Goal: Task Accomplishment & Management: Manage account settings

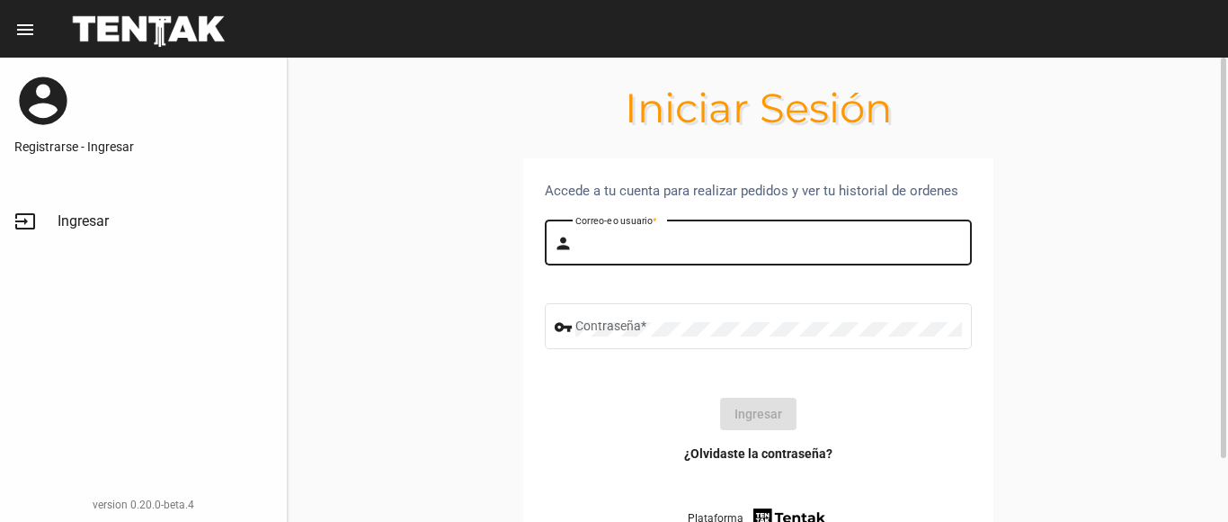
click at [635, 243] on input "Correo-e o usuario *" at bounding box center [769, 245] width 387 height 14
type input "belen"
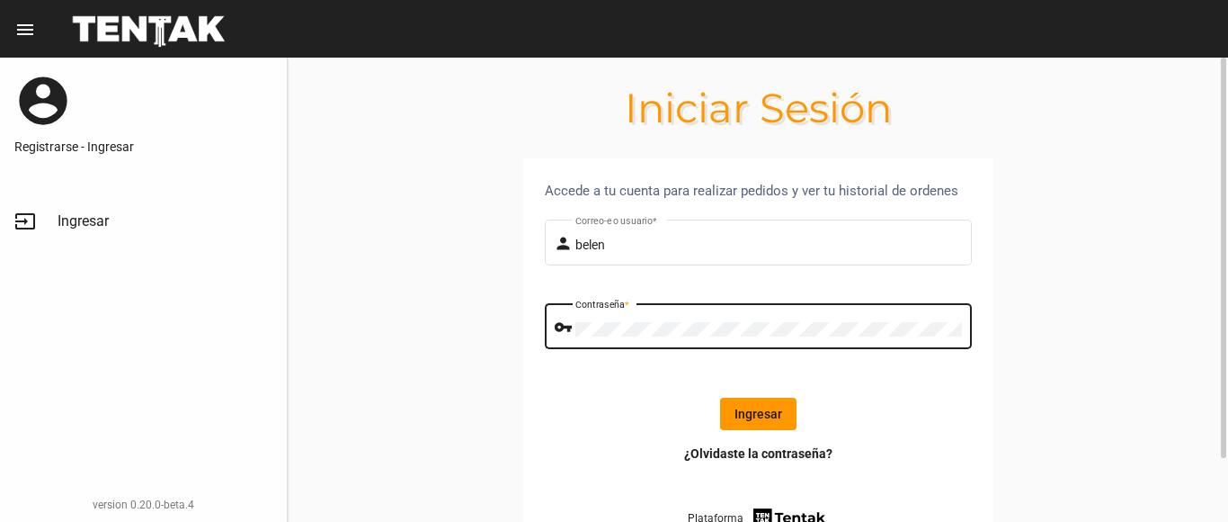
drag, startPoint x: 757, startPoint y: 408, endPoint x: 649, endPoint y: 386, distance: 110.2
click at [756, 408] on button "Ingresar" at bounding box center [758, 414] width 76 height 32
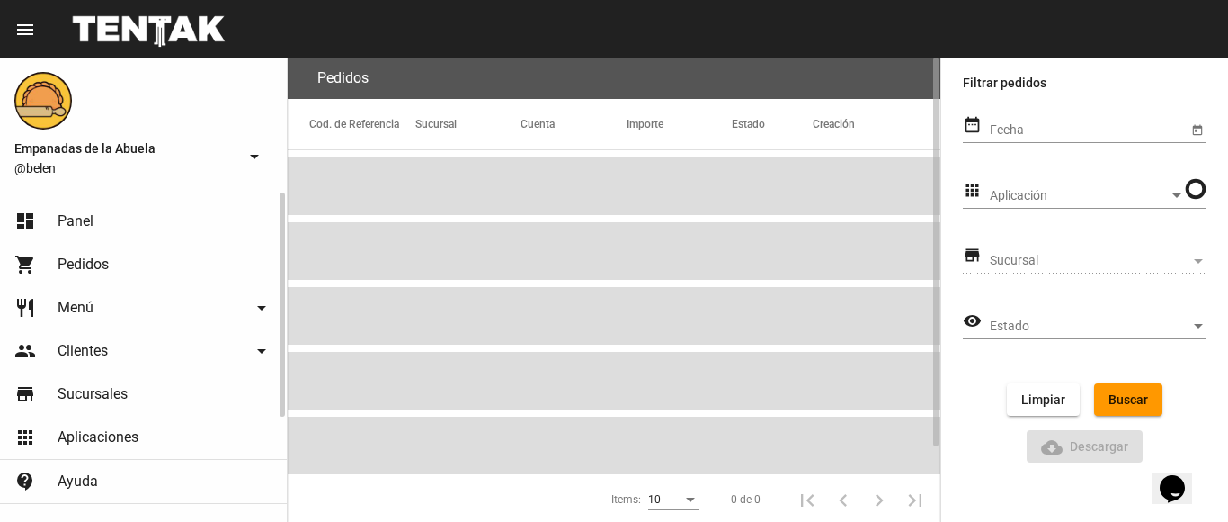
click at [67, 214] on span "Panel" at bounding box center [76, 221] width 36 height 18
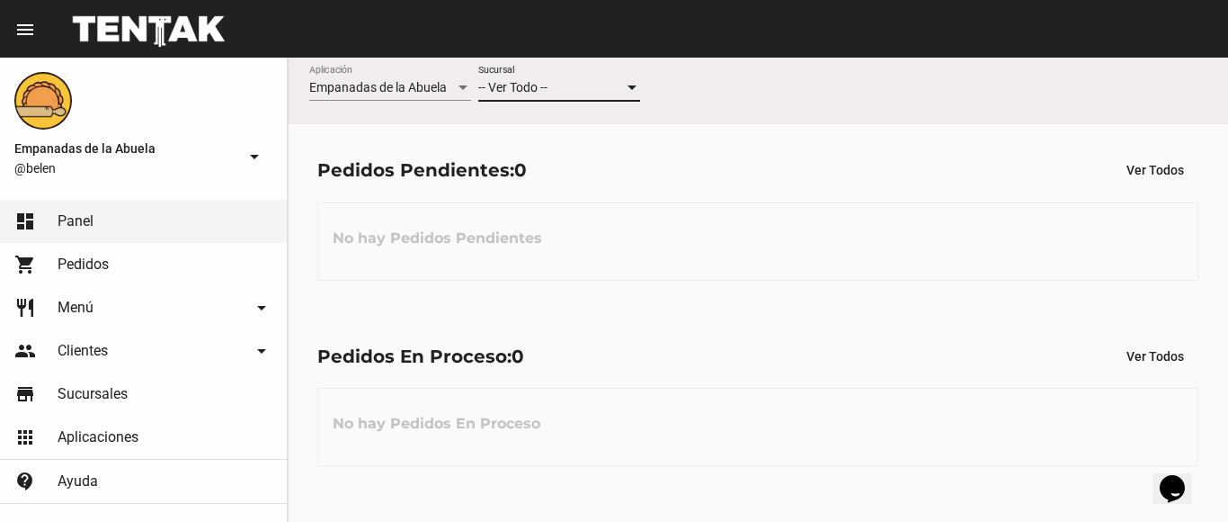
click at [521, 88] on span "-- Ver Todo --" at bounding box center [512, 87] width 69 height 14
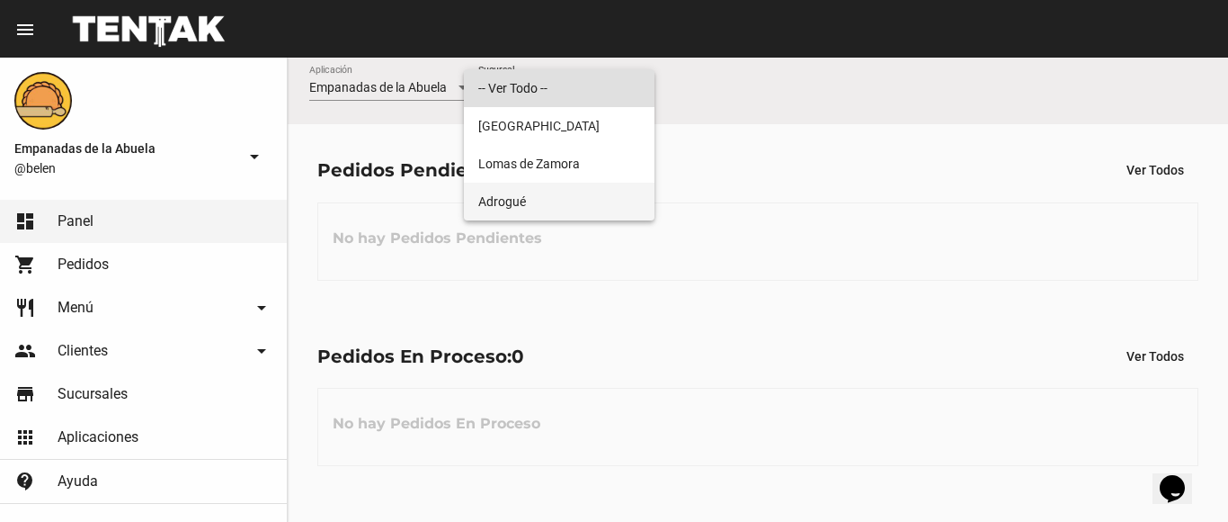
click at [549, 188] on span "Adrogué" at bounding box center [559, 202] width 162 height 38
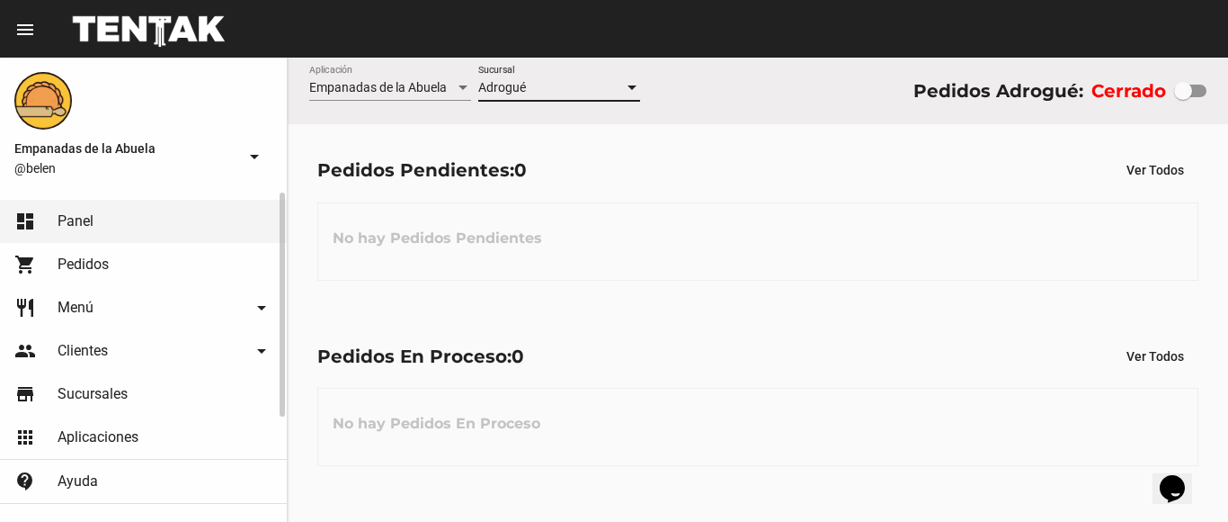
click at [98, 302] on link "restaurant Menú arrow_drop_down" at bounding box center [143, 307] width 287 height 43
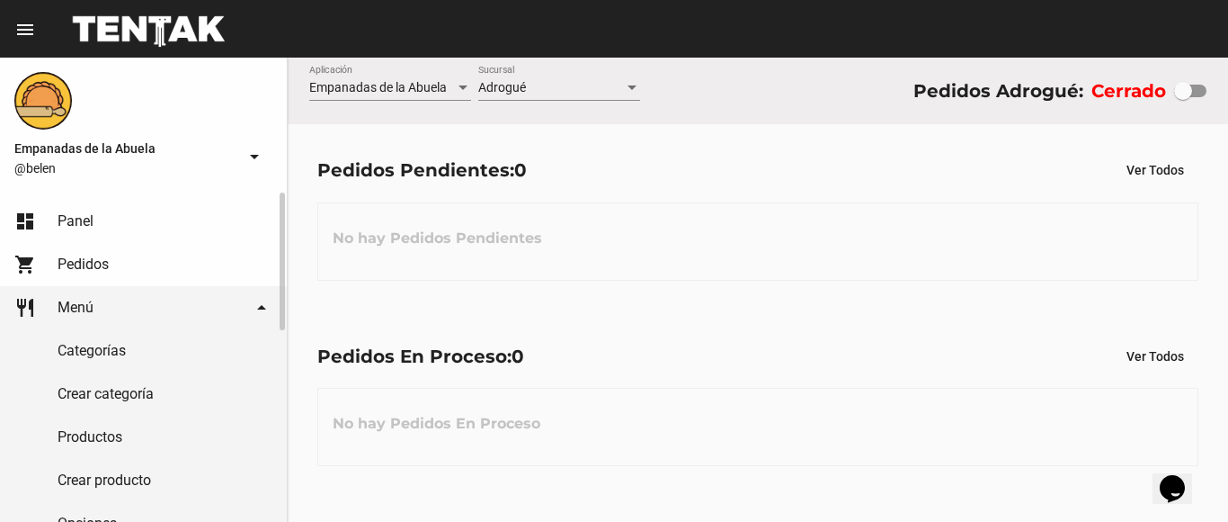
click at [97, 433] on link "Productos" at bounding box center [143, 436] width 287 height 43
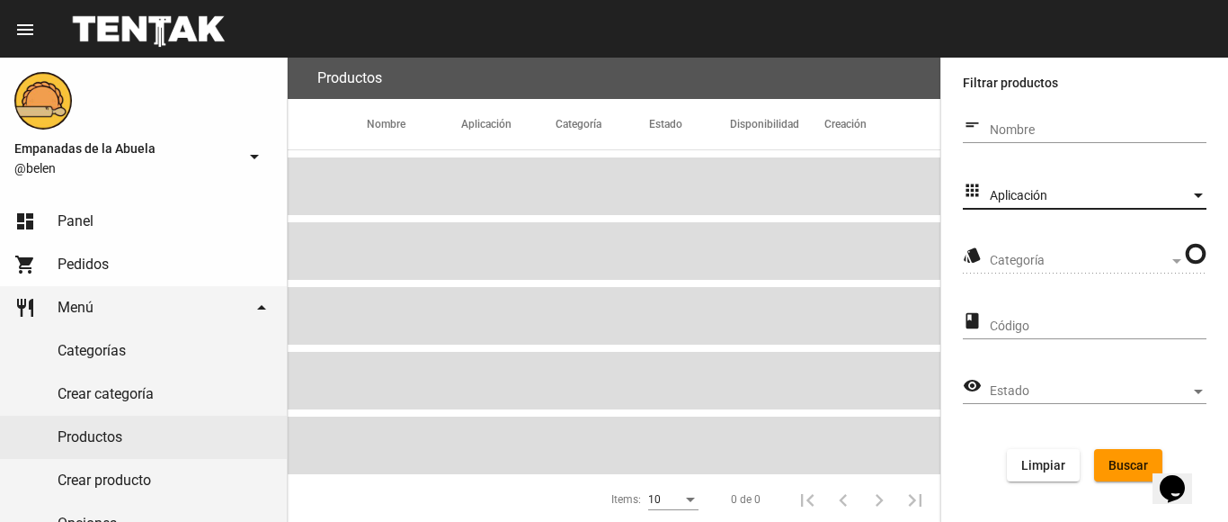
click at [1076, 192] on span "Aplicación" at bounding box center [1090, 196] width 201 height 14
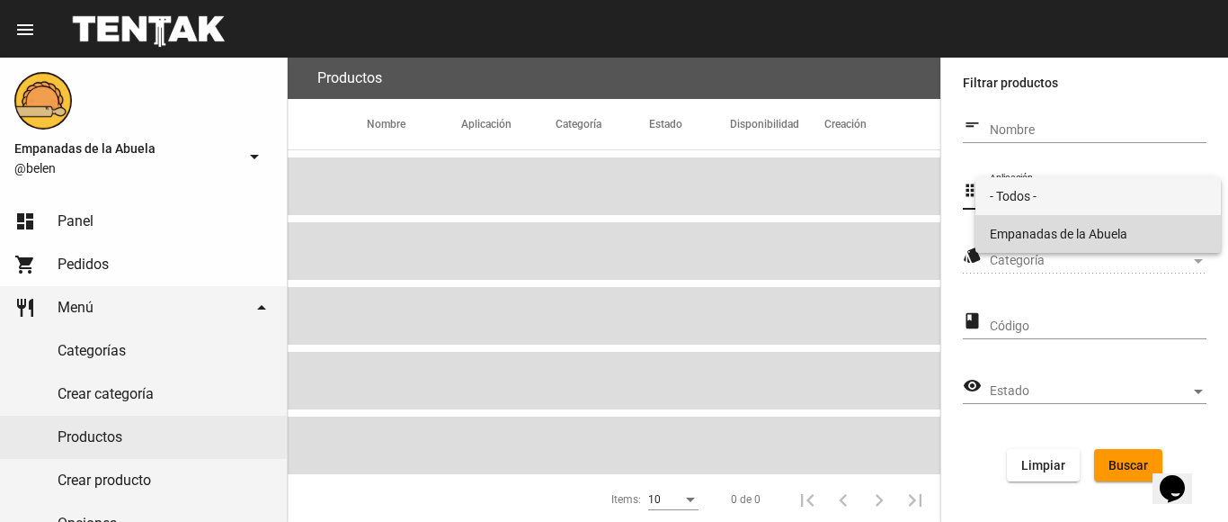
click at [1065, 229] on span "Empanadas de la Abuela" at bounding box center [1098, 234] width 217 height 38
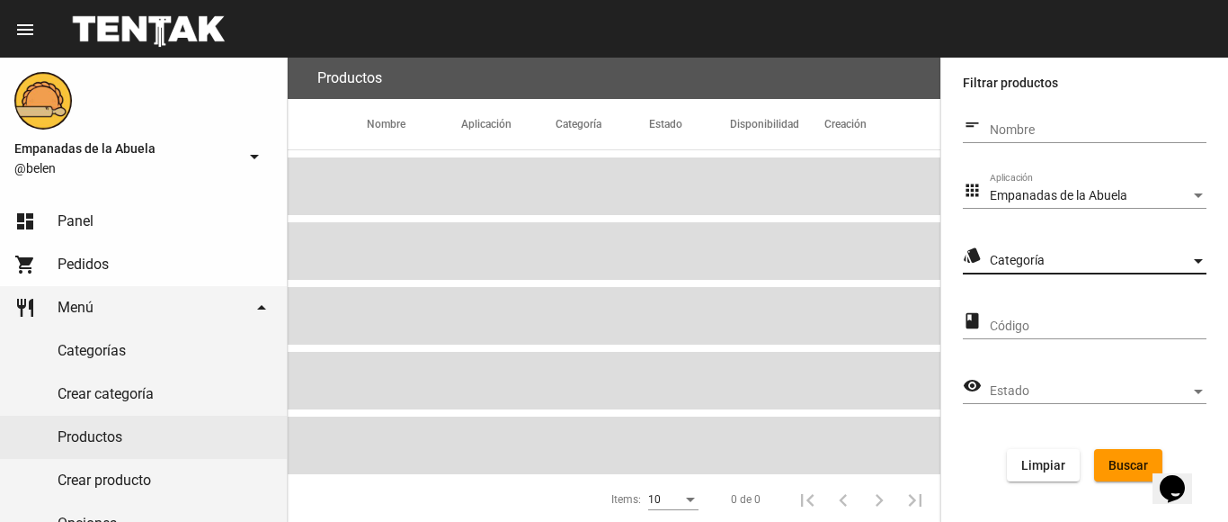
click at [1068, 263] on span "Categoría" at bounding box center [1090, 261] width 201 height 14
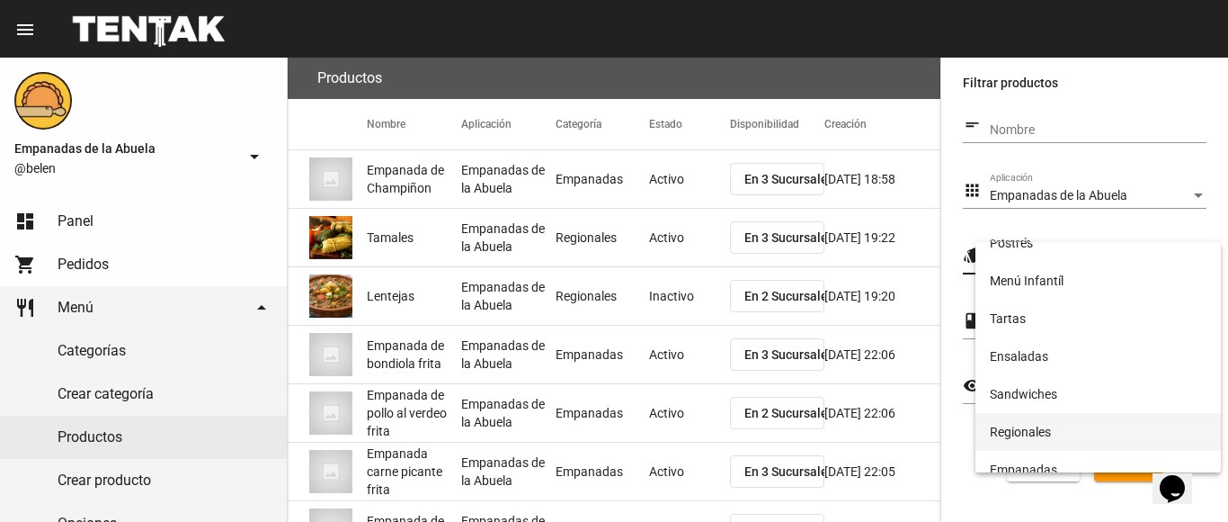
scroll to position [299, 0]
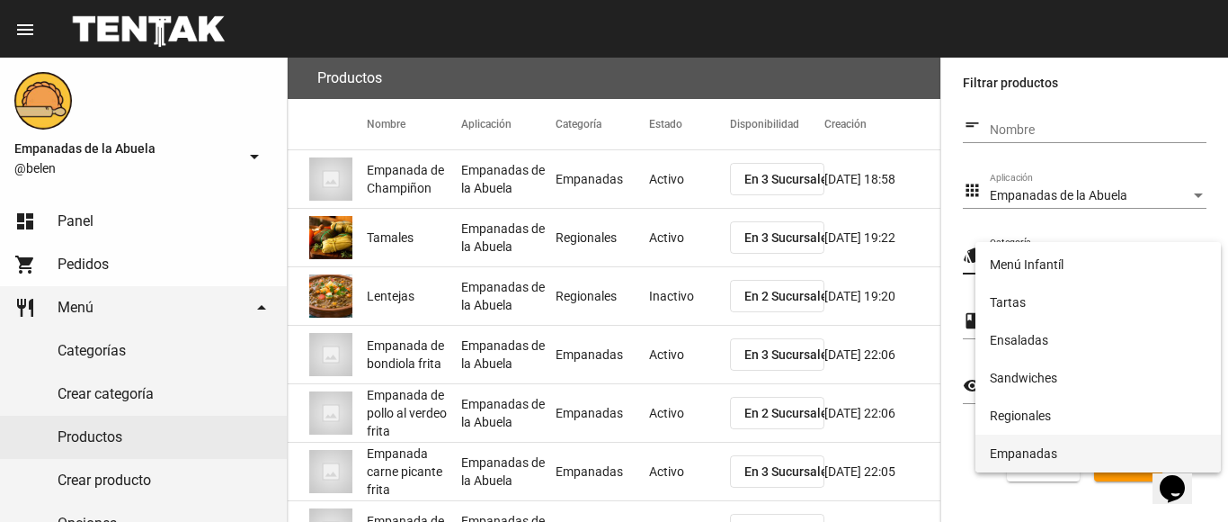
click at [1026, 436] on span "Empanadas" at bounding box center [1098, 453] width 217 height 38
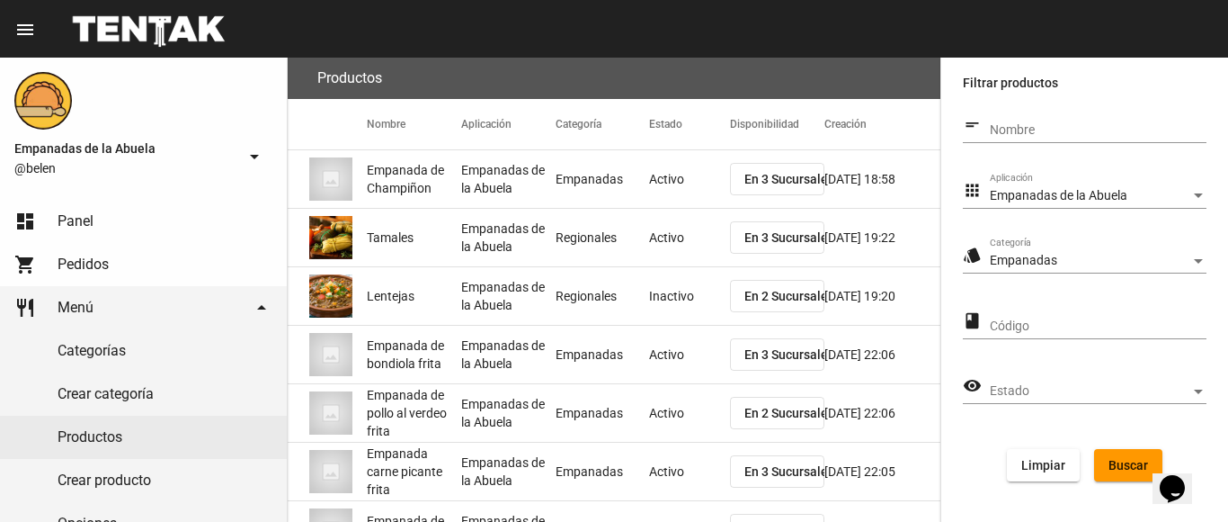
drag, startPoint x: 1084, startPoint y: 457, endPoint x: 1097, endPoint y: 454, distance: 13.8
click at [1086, 455] on div "Limpiar Buscar" at bounding box center [1085, 465] width 215 height 32
click at [1106, 456] on button "Buscar" at bounding box center [1128, 465] width 68 height 32
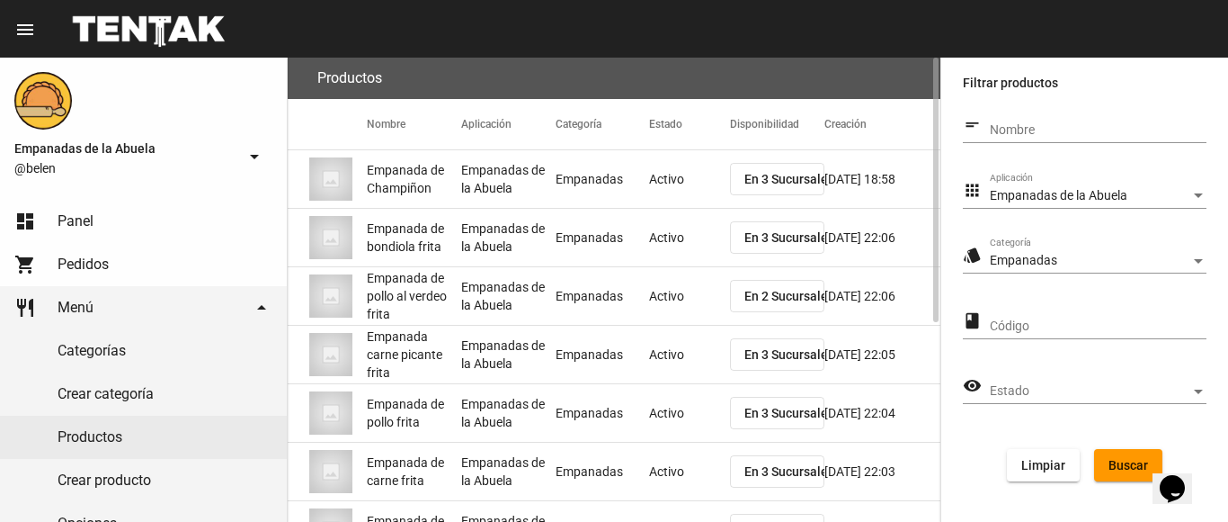
click at [760, 348] on span "En 3 Sucursales" at bounding box center [790, 354] width 90 height 14
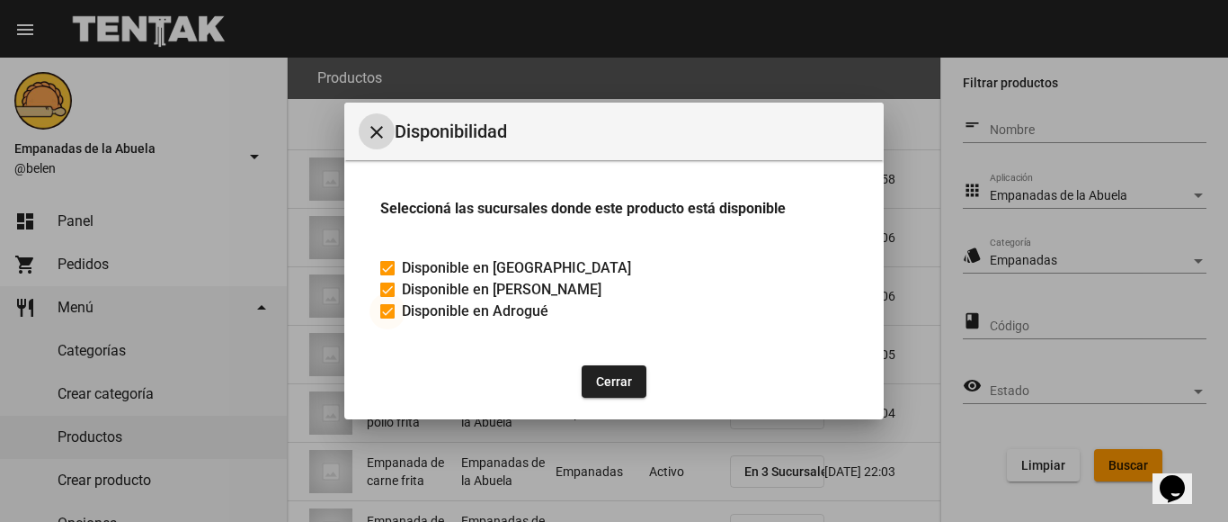
click at [389, 317] on div at bounding box center [387, 311] width 14 height 14
click at [388, 318] on input "Disponible en Adrogué" at bounding box center [387, 318] width 1 height 1
checkbox input "false"
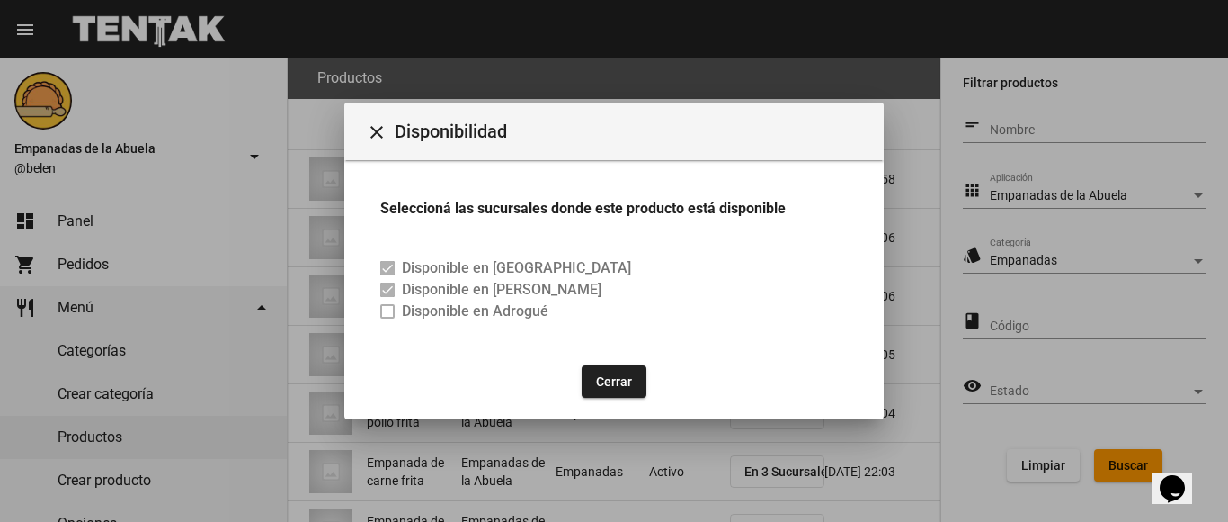
click at [621, 377] on button "Cerrar" at bounding box center [614, 381] width 65 height 32
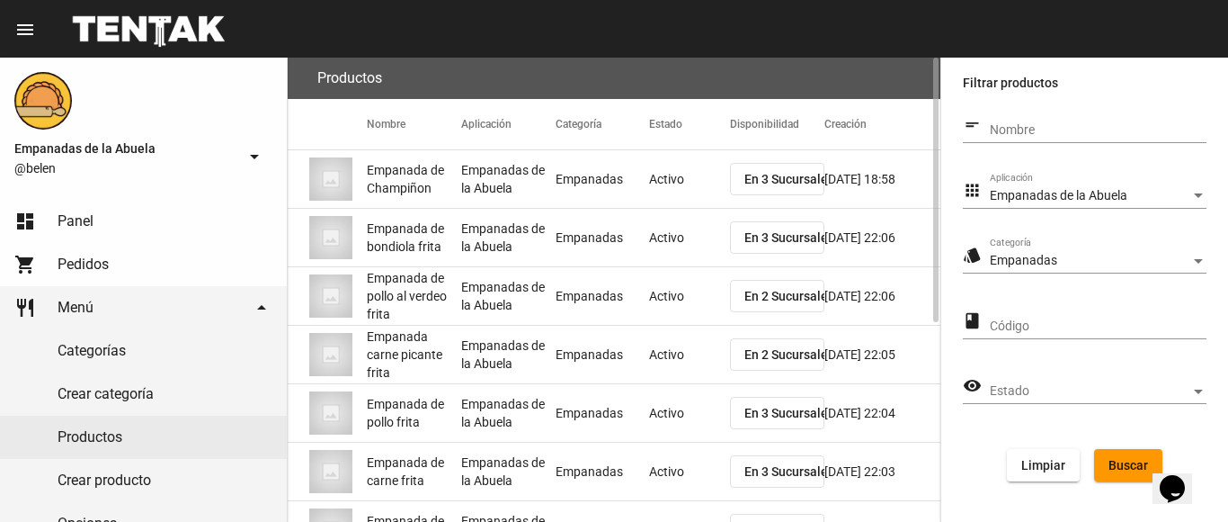
click at [656, 349] on mat-cell "Activo" at bounding box center [689, 355] width 81 height 58
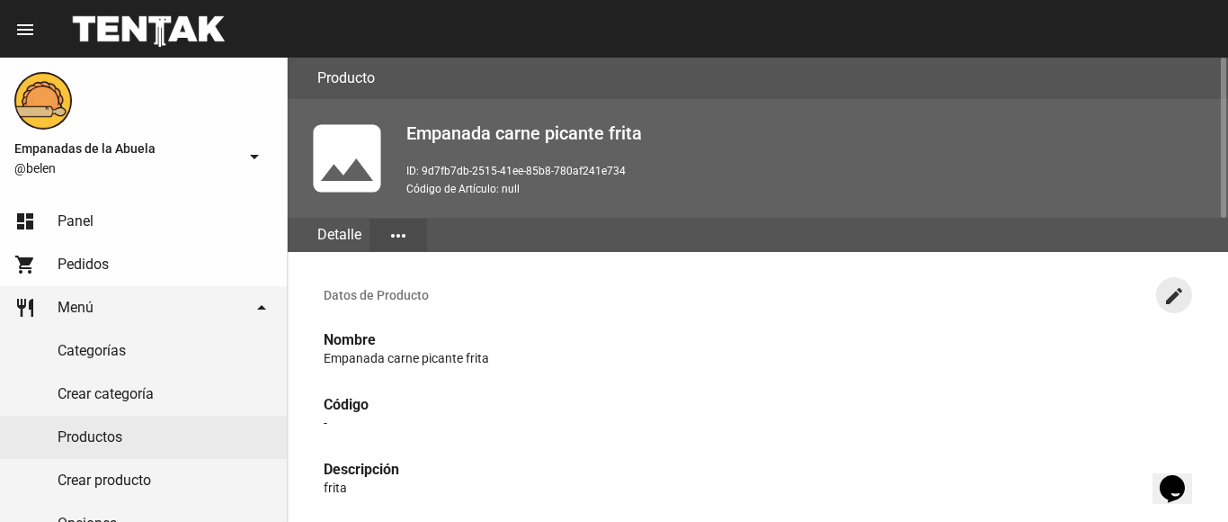
click at [1165, 288] on mat-icon "create" at bounding box center [1175, 296] width 22 height 22
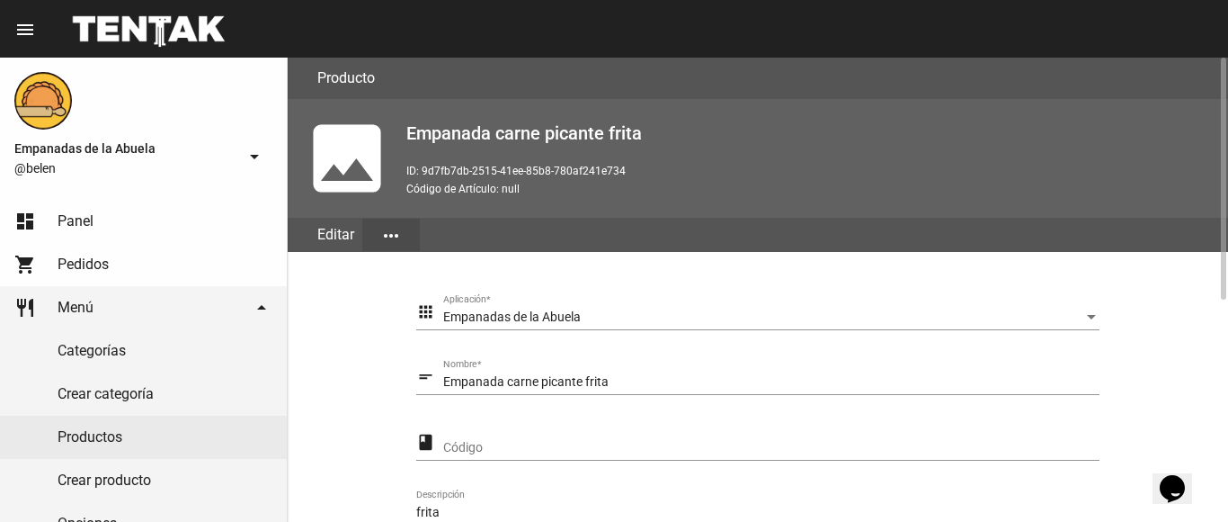
scroll to position [425, 0]
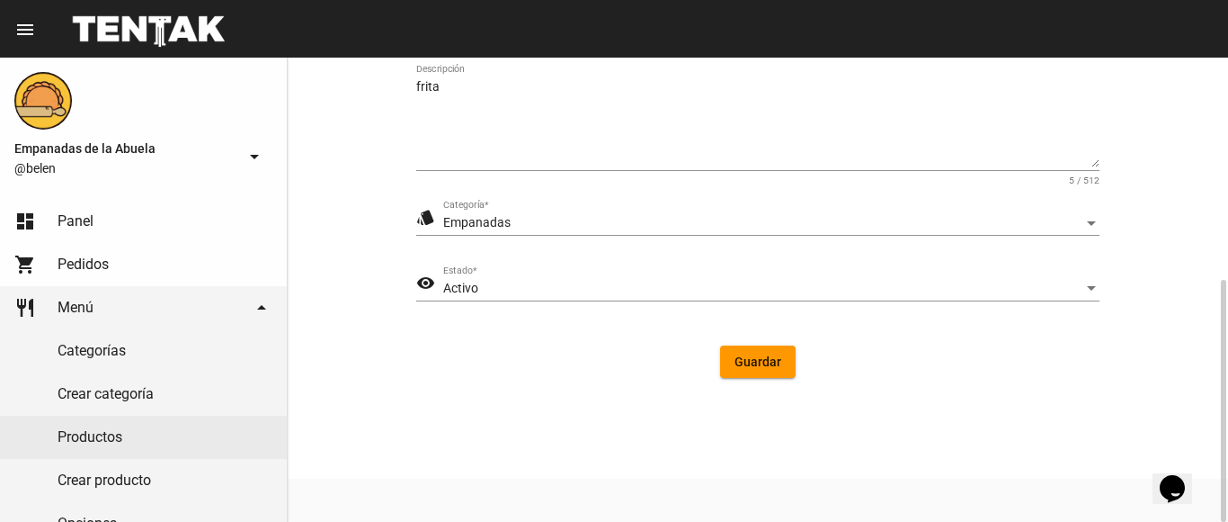
click at [530, 302] on div "visibility Activo Estado *" at bounding box center [757, 291] width 683 height 51
click at [523, 289] on div "Activo" at bounding box center [763, 288] width 640 height 14
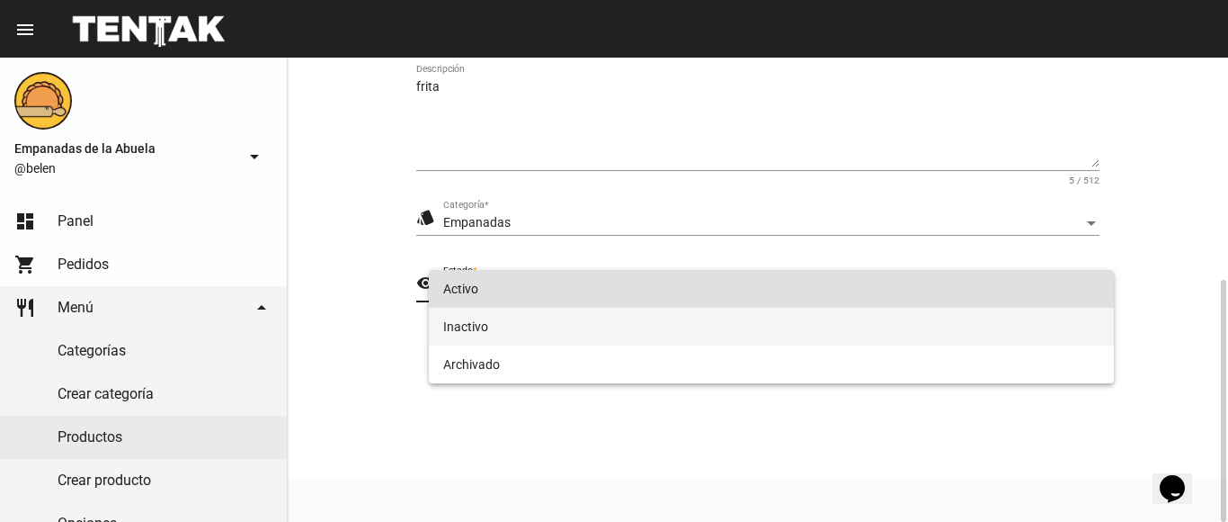
drag, startPoint x: 533, startPoint y: 321, endPoint x: 558, endPoint y: 323, distance: 25.2
click at [533, 322] on span "Inactivo" at bounding box center [771, 327] width 657 height 38
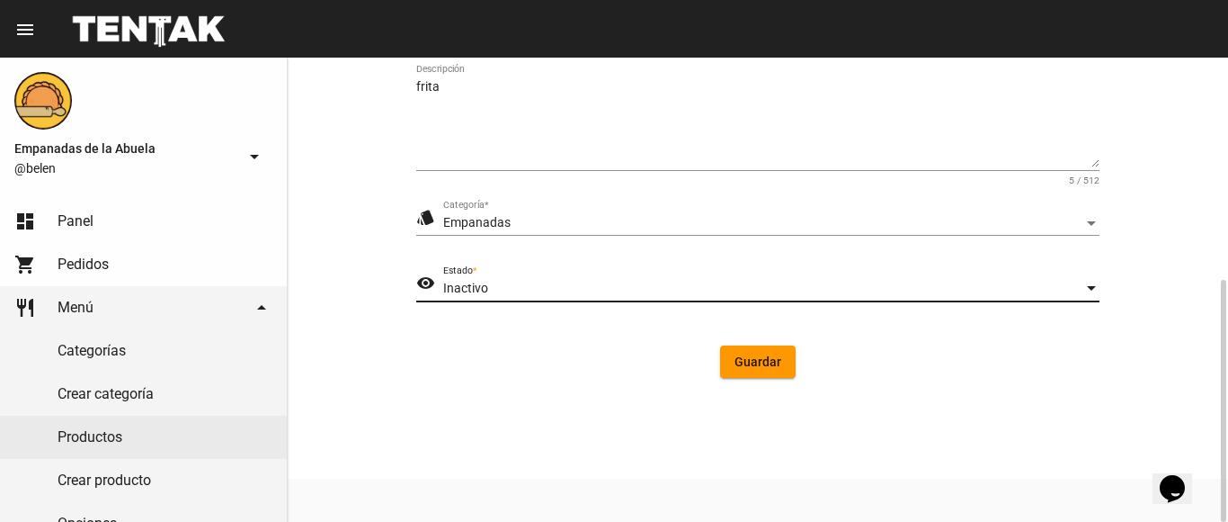
drag, startPoint x: 755, startPoint y: 367, endPoint x: 722, endPoint y: 367, distance: 32.4
click at [746, 367] on span "Guardar" at bounding box center [758, 361] width 47 height 14
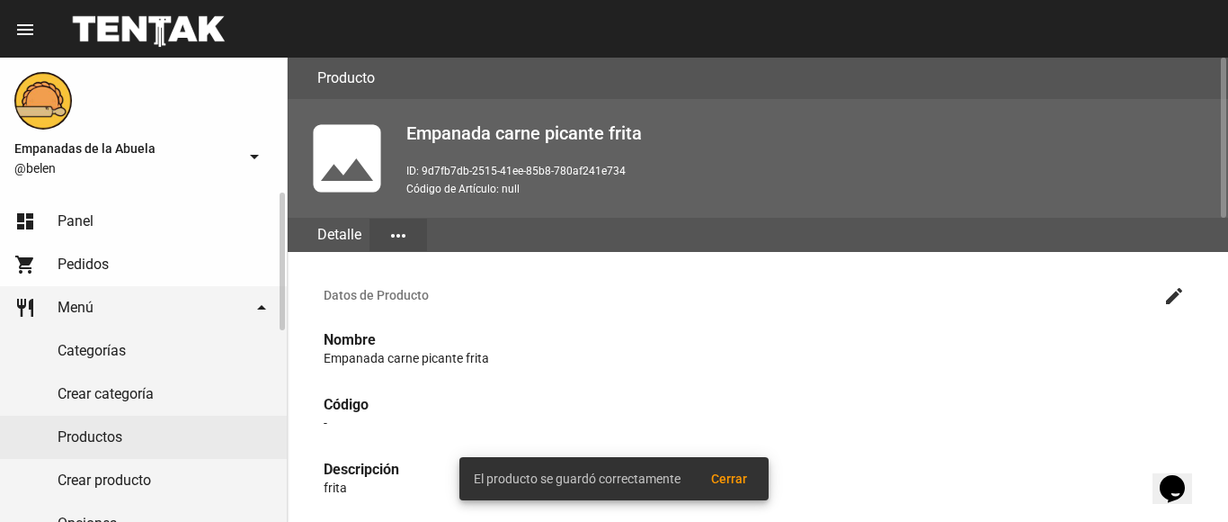
click at [66, 432] on link "Productos" at bounding box center [143, 436] width 287 height 43
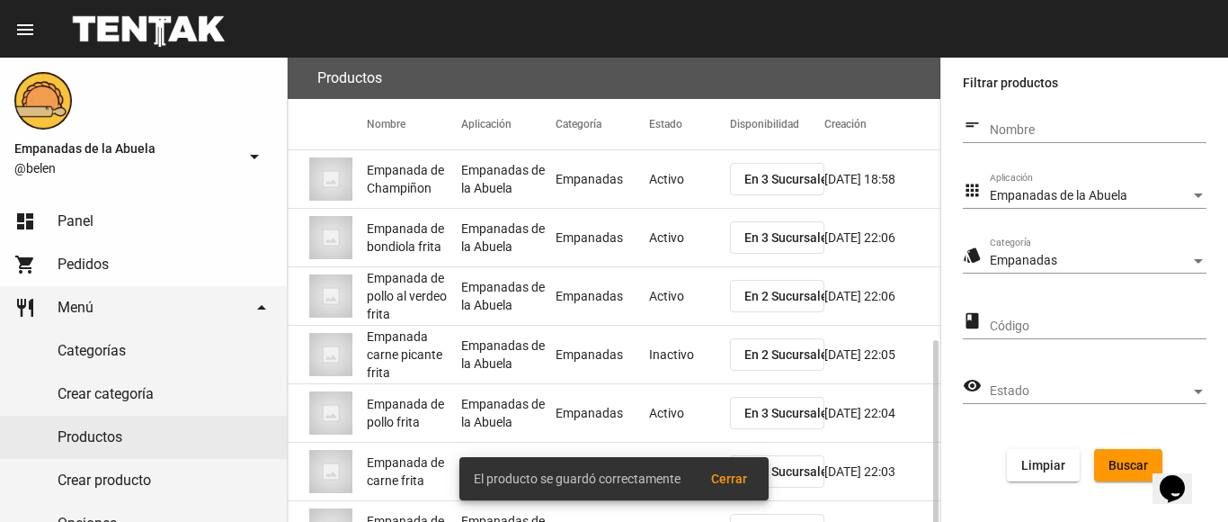
scroll to position [350, 0]
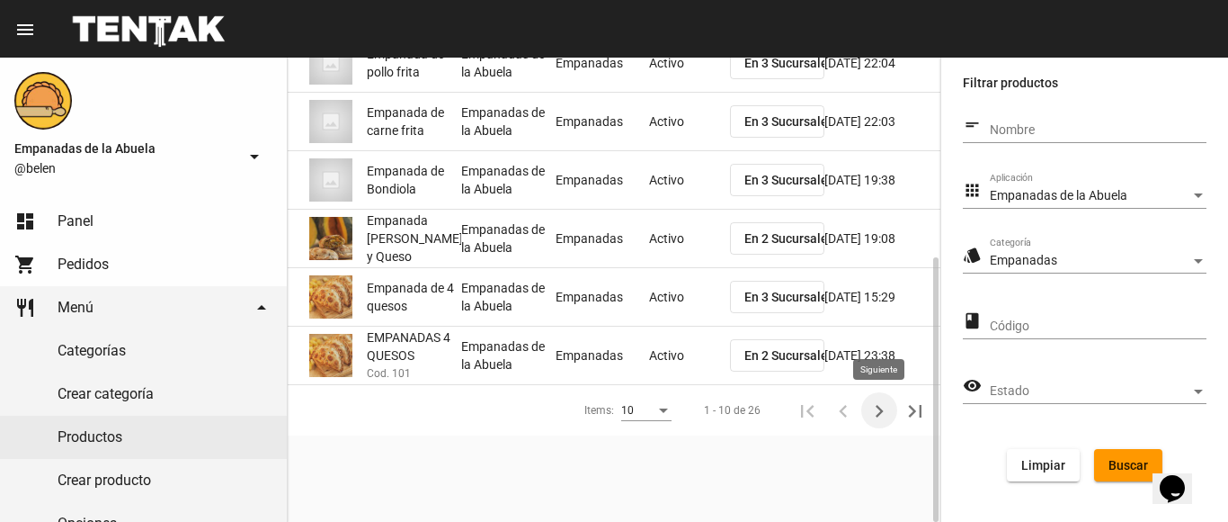
click at [878, 410] on icon "Siguiente" at bounding box center [879, 410] width 25 height 25
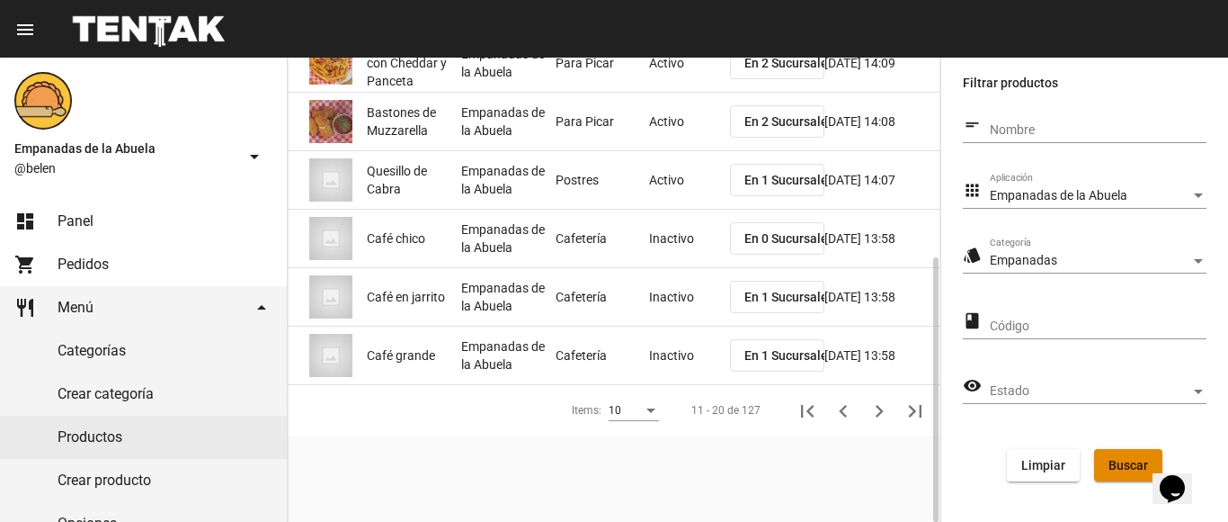
drag, startPoint x: 1119, startPoint y: 463, endPoint x: 1080, endPoint y: 438, distance: 46.1
click at [1123, 463] on span "Buscar" at bounding box center [1129, 465] width 40 height 14
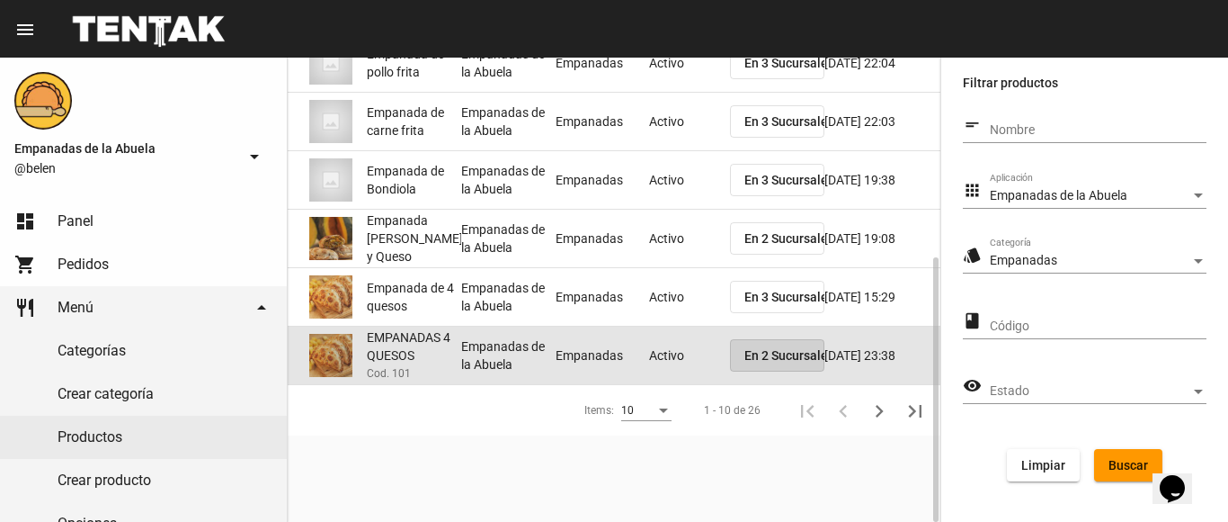
click at [751, 353] on span "En 2 Sucursales" at bounding box center [790, 355] width 90 height 14
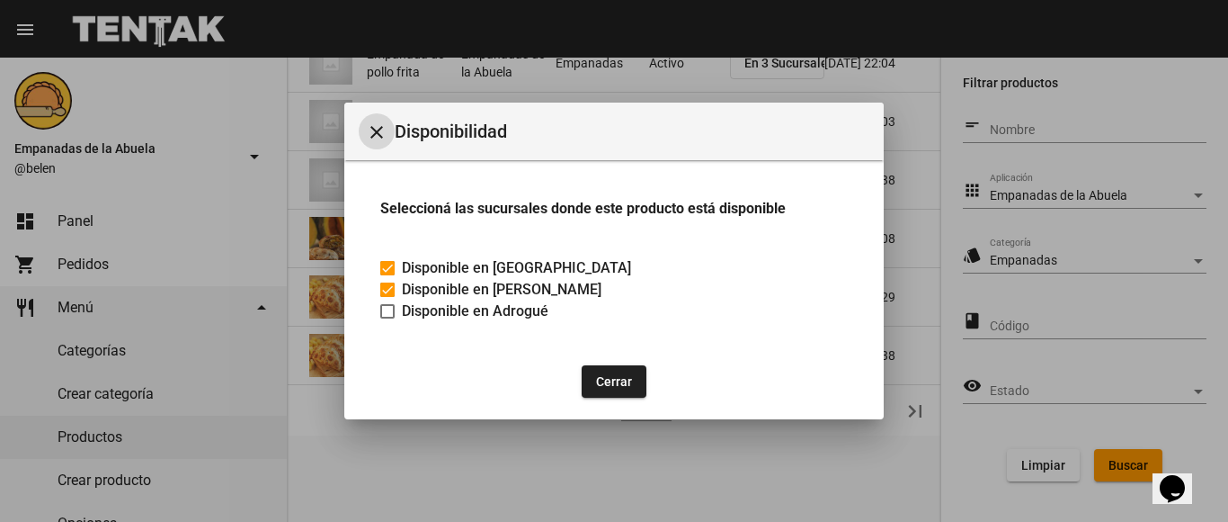
drag, startPoint x: 582, startPoint y: 371, endPoint x: 598, endPoint y: 372, distance: 16.3
click at [583, 371] on button "Cerrar" at bounding box center [614, 381] width 65 height 32
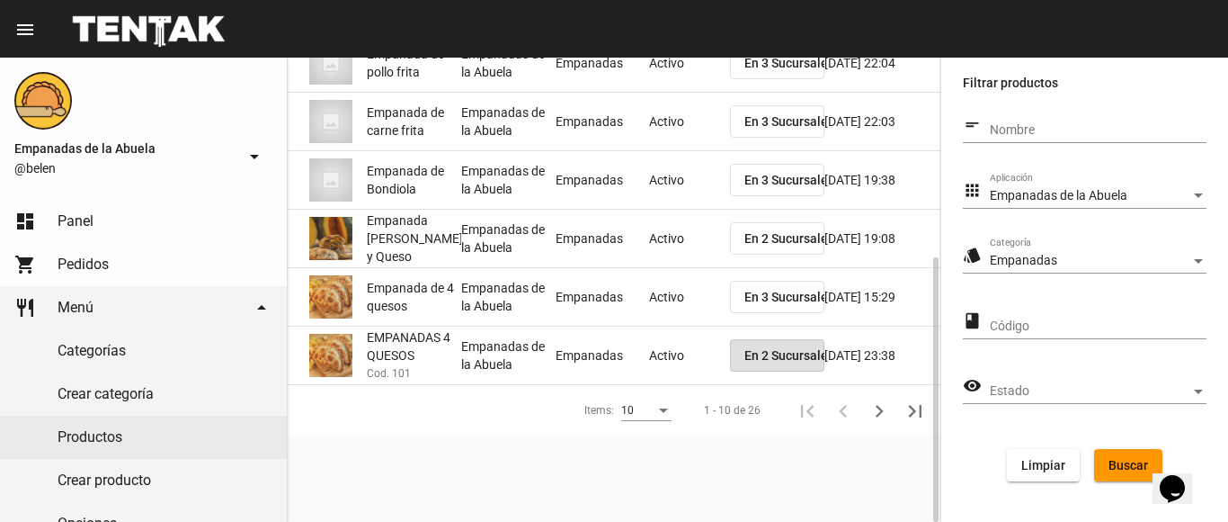
click at [598, 373] on mat-cell "Empanadas" at bounding box center [603, 355] width 94 height 58
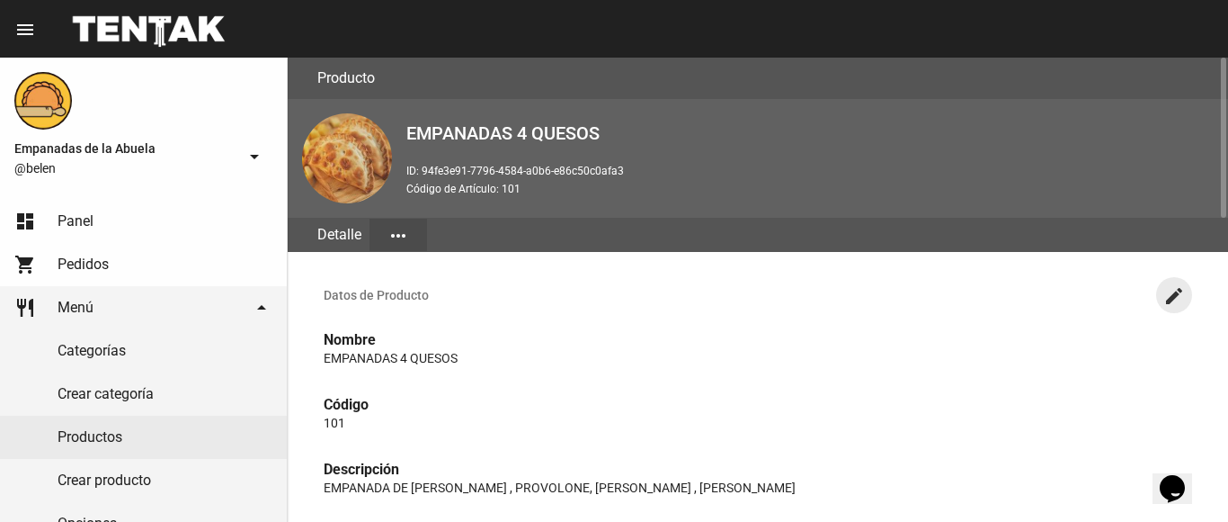
click at [1180, 286] on mat-icon "create" at bounding box center [1175, 296] width 22 height 22
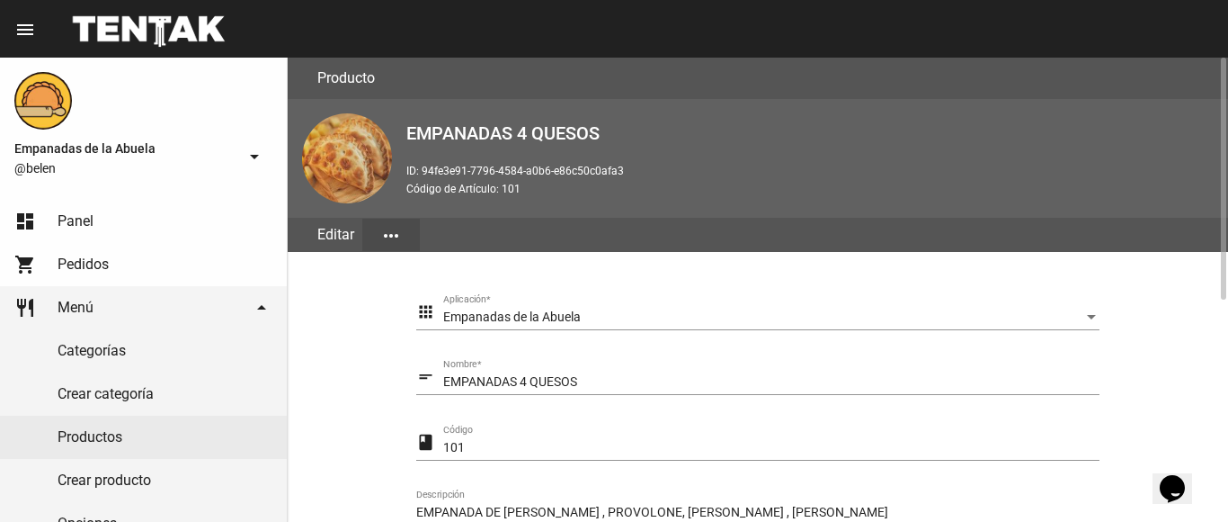
scroll to position [425, 0]
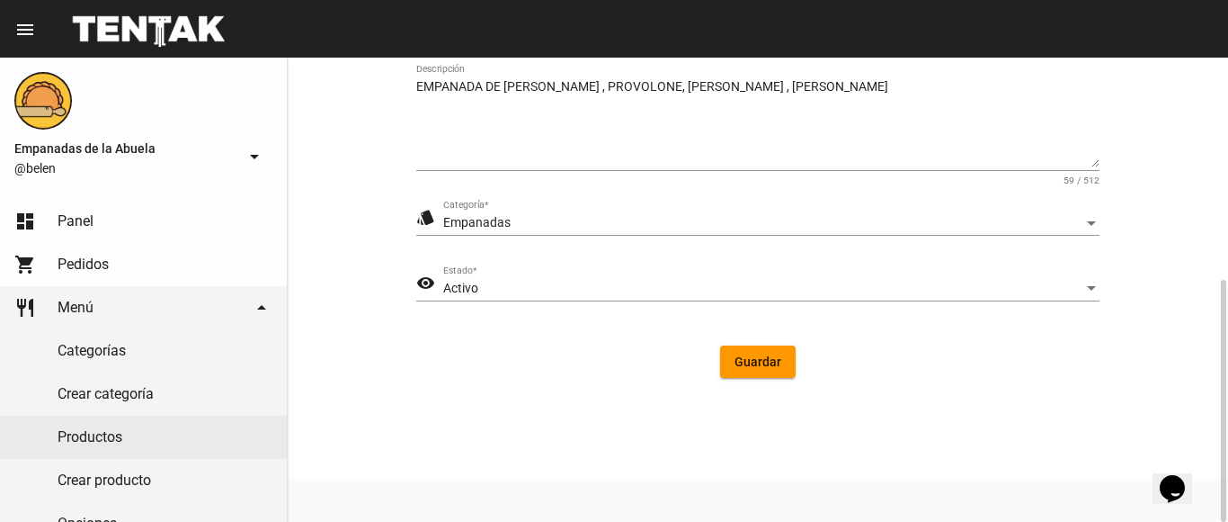
click at [575, 286] on div "Activo" at bounding box center [763, 288] width 640 height 14
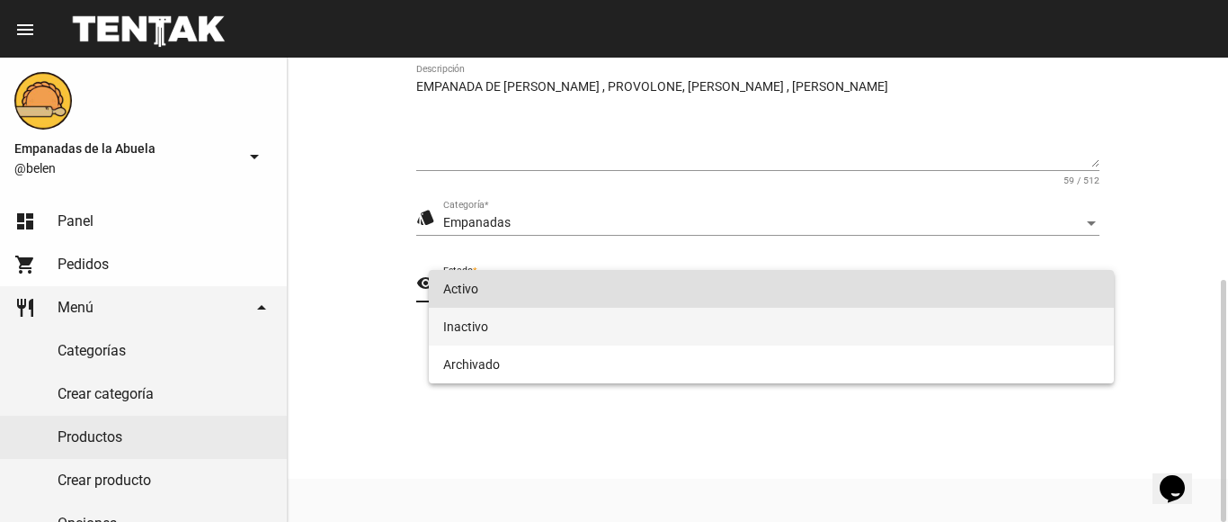
drag, startPoint x: 552, startPoint y: 339, endPoint x: 571, endPoint y: 331, distance: 20.5
click at [552, 335] on span "Inactivo" at bounding box center [771, 327] width 657 height 38
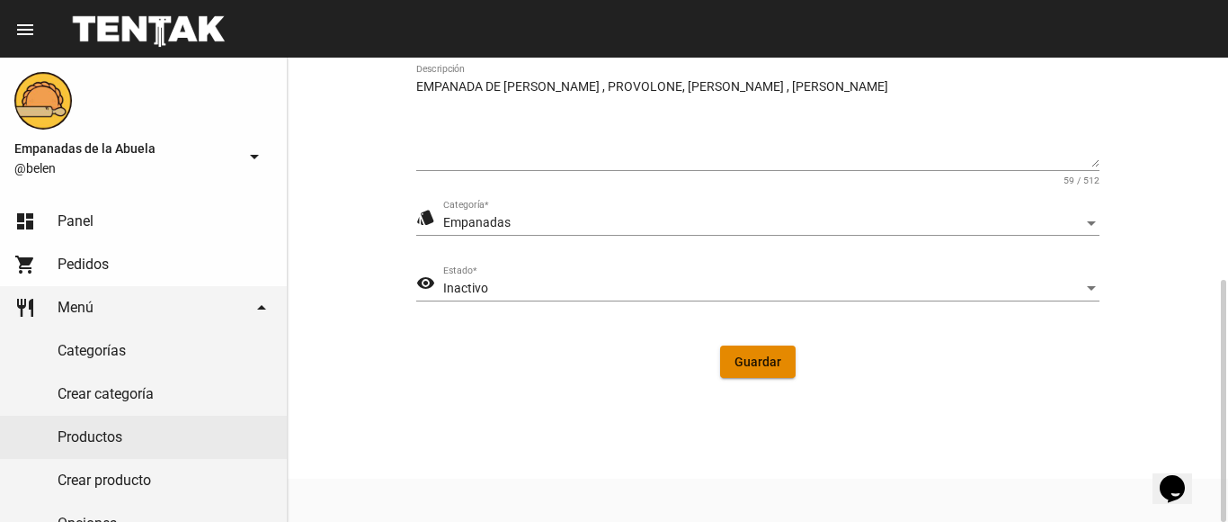
click at [765, 369] on span "Guardar" at bounding box center [758, 361] width 47 height 14
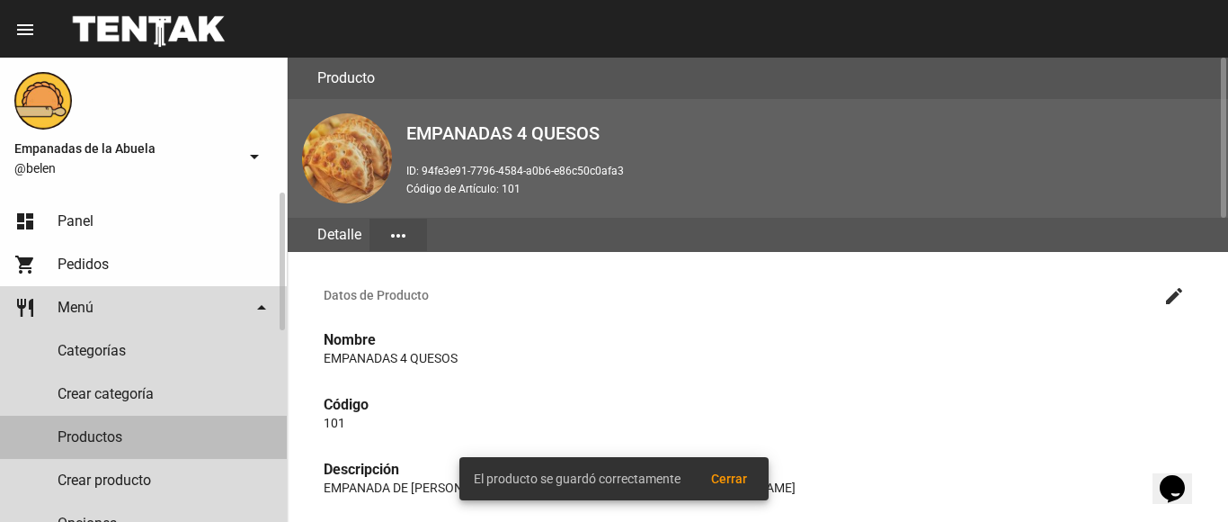
click at [144, 431] on link "Productos" at bounding box center [143, 436] width 287 height 43
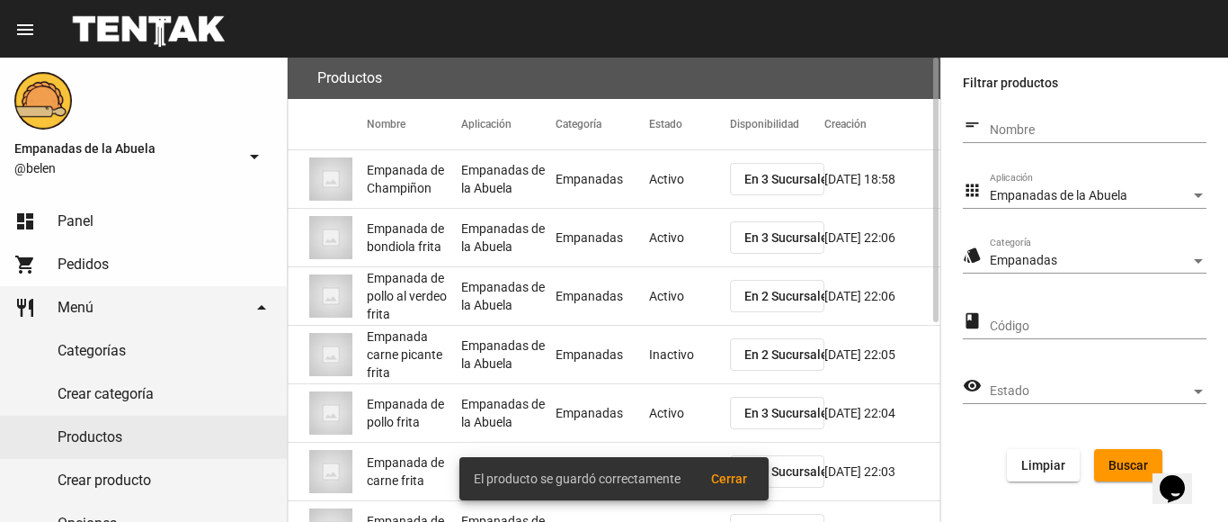
scroll to position [350, 0]
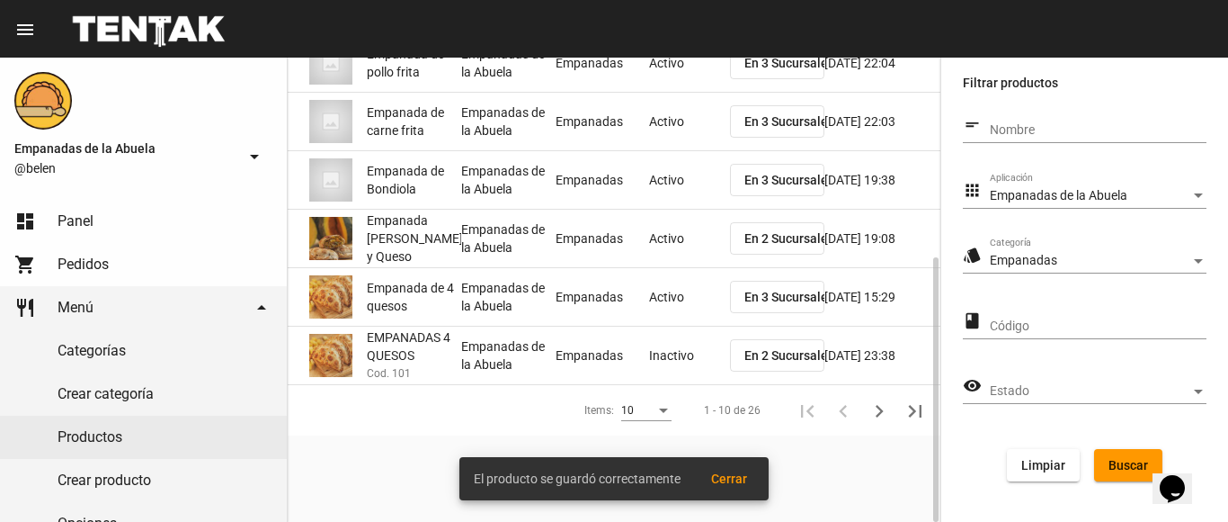
click at [764, 291] on span "En 3 Sucursales" at bounding box center [790, 297] width 90 height 14
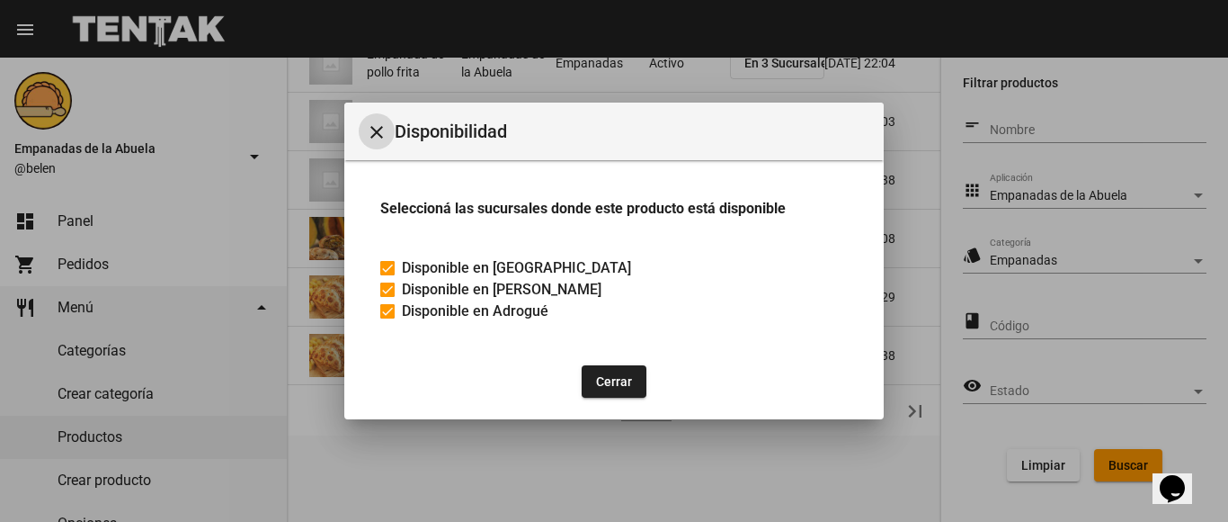
click at [403, 312] on span "Disponible en Adrogué" at bounding box center [475, 311] width 147 height 22
click at [388, 318] on input "Disponible en Adrogué" at bounding box center [387, 318] width 1 height 1
checkbox input "false"
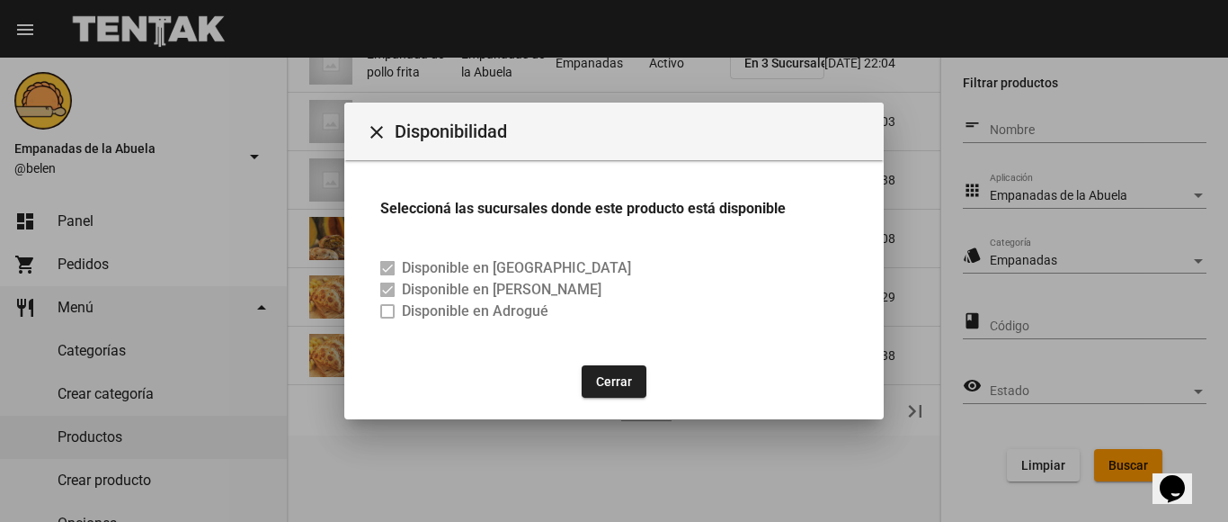
click at [620, 375] on button "Cerrar" at bounding box center [614, 381] width 65 height 32
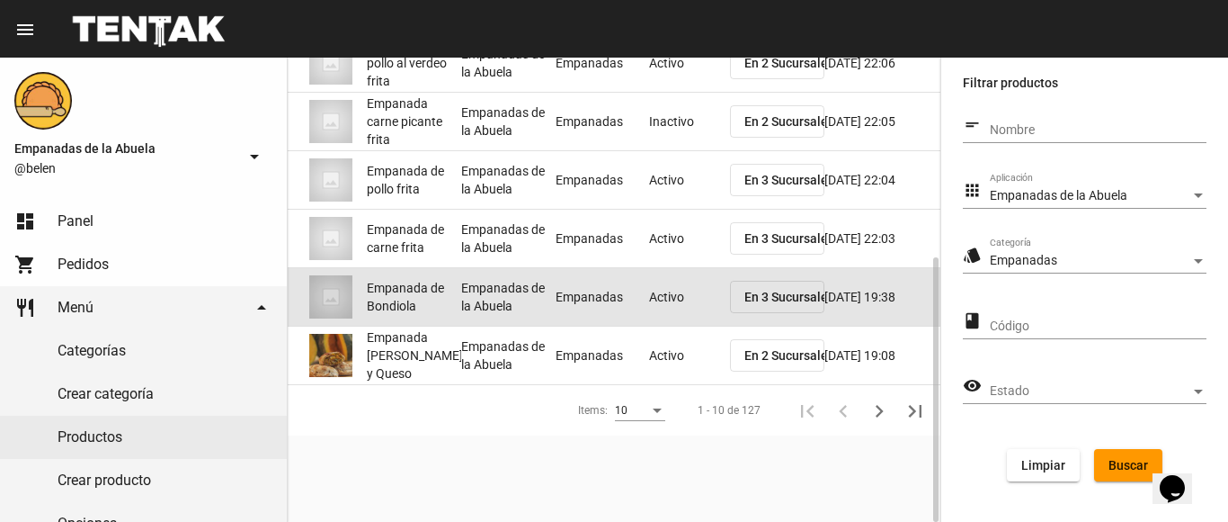
click at [667, 292] on mat-cell "Activo" at bounding box center [689, 297] width 81 height 58
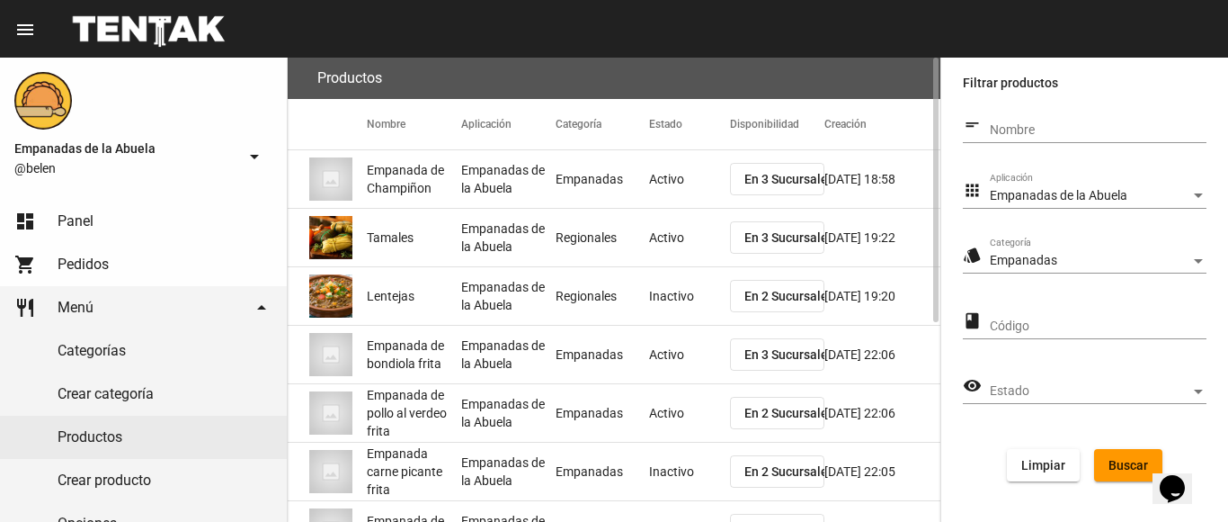
click at [1136, 471] on span "Buscar" at bounding box center [1129, 465] width 40 height 14
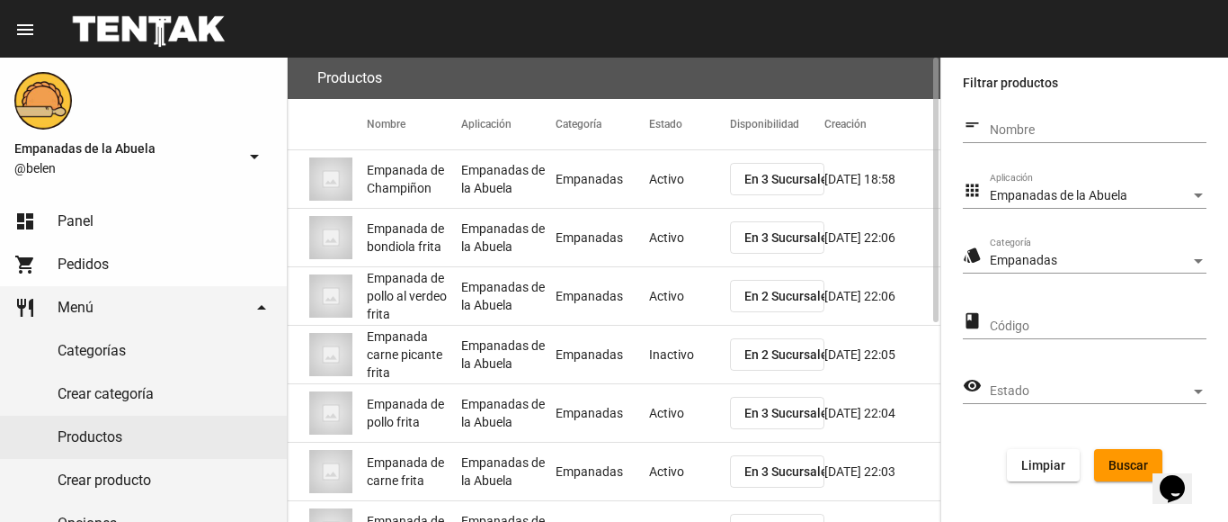
scroll to position [350, 0]
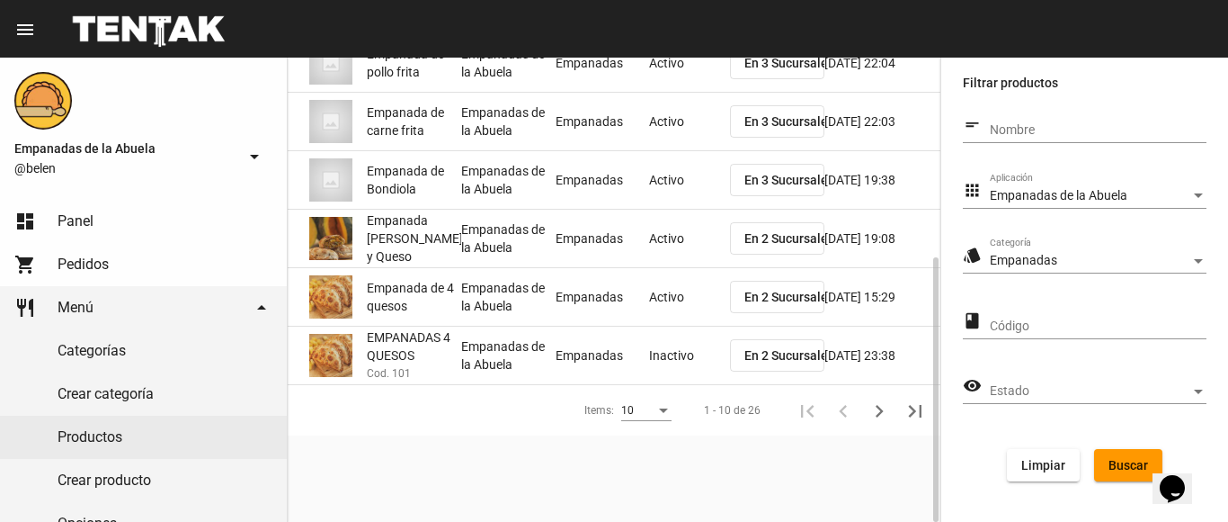
click at [660, 290] on mat-cell "Activo" at bounding box center [689, 297] width 81 height 58
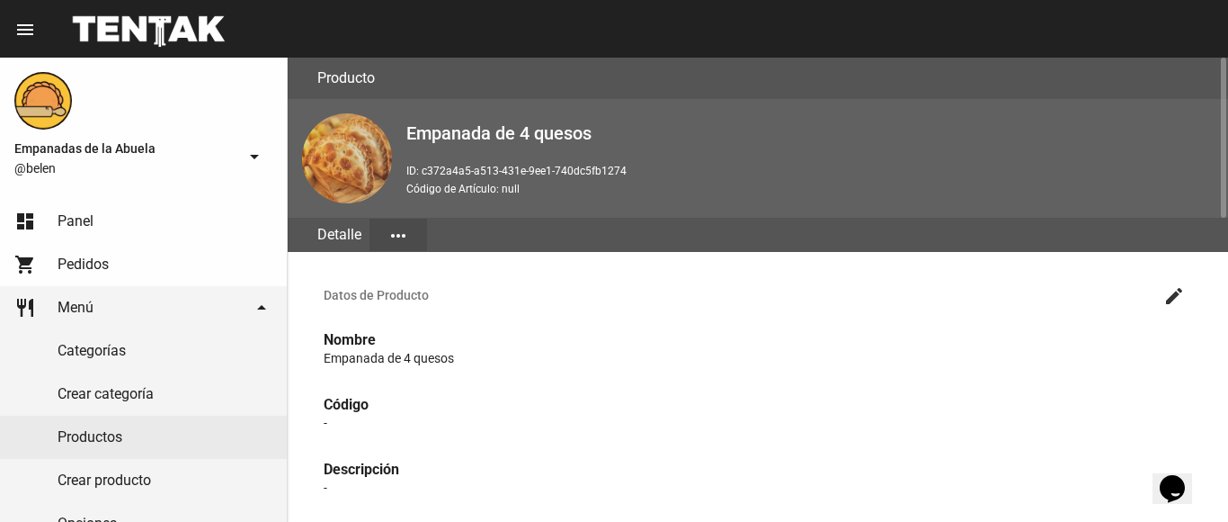
drag, startPoint x: 1184, startPoint y: 270, endPoint x: 1171, endPoint y: 281, distance: 17.9
click at [1171, 281] on button "create" at bounding box center [1175, 295] width 36 height 36
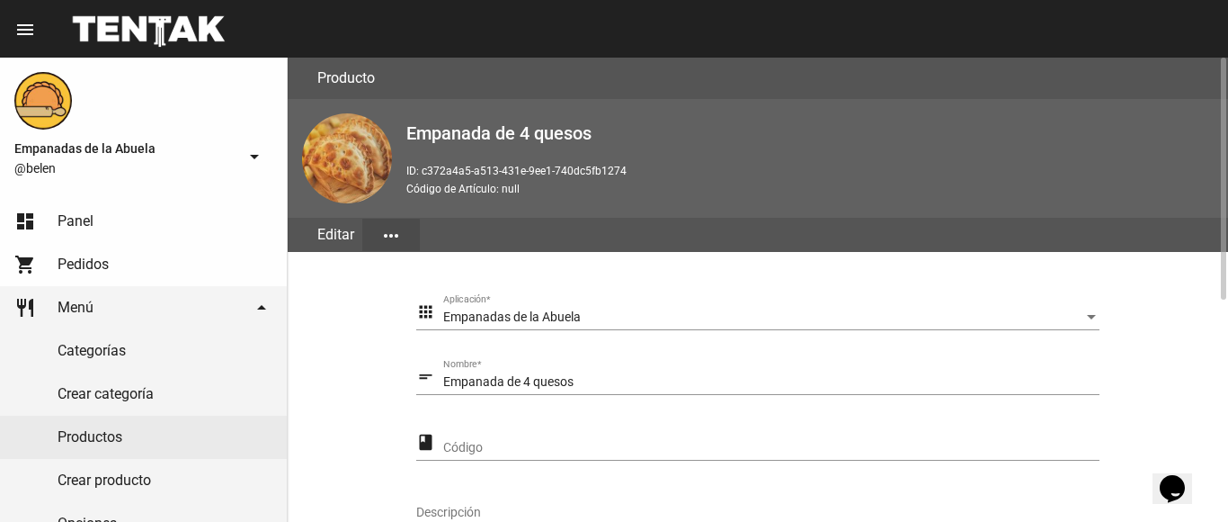
scroll to position [425, 0]
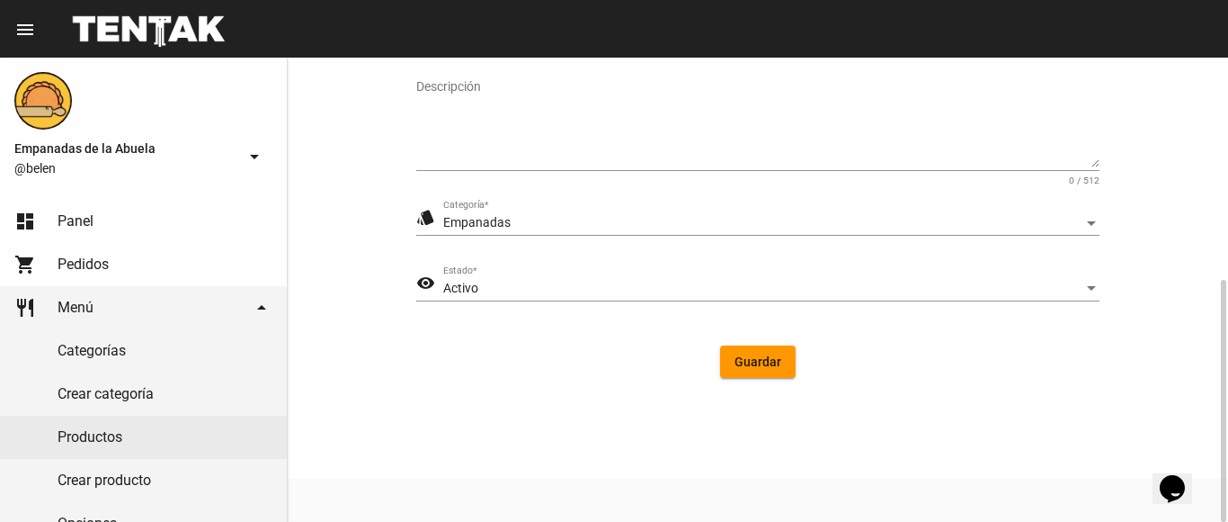
click at [472, 288] on span "Activo" at bounding box center [460, 288] width 35 height 14
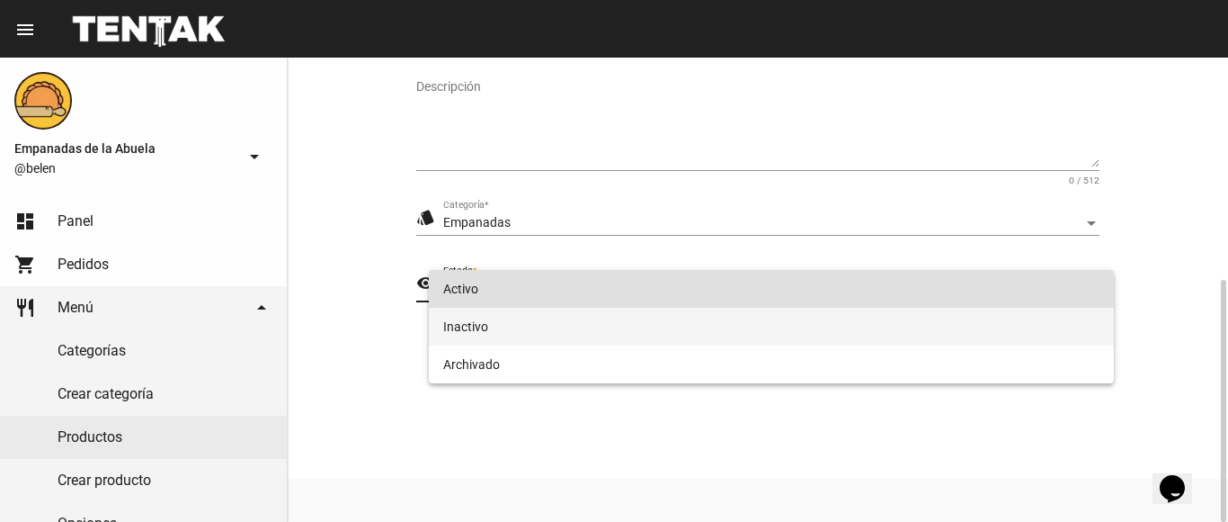
drag, startPoint x: 486, startPoint y: 333, endPoint x: 557, endPoint y: 336, distance: 71.1
click at [488, 331] on span "Inactivo" at bounding box center [771, 327] width 657 height 38
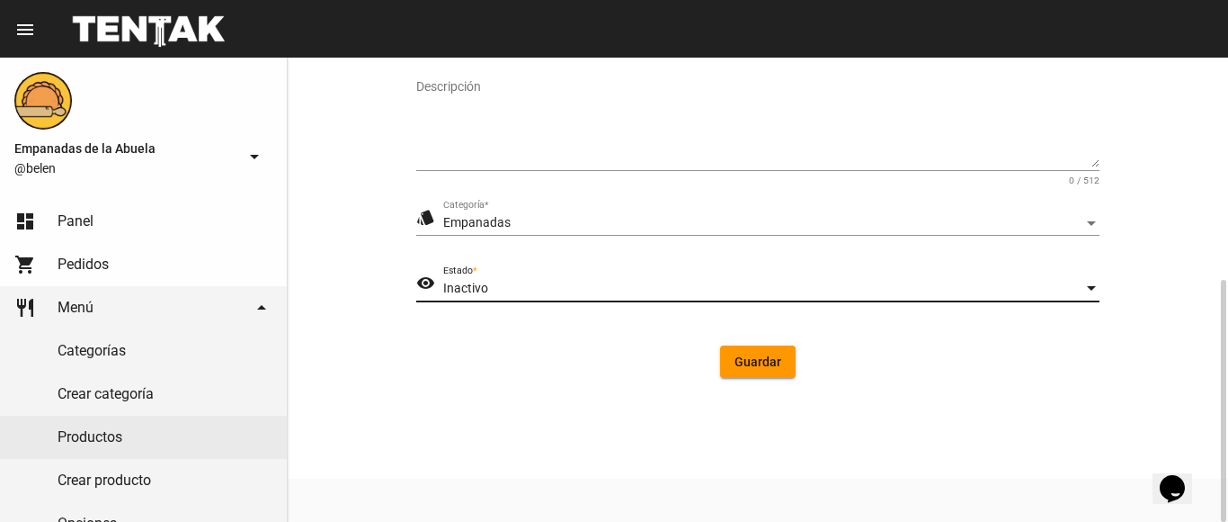
click at [764, 368] on span "Guardar" at bounding box center [758, 361] width 47 height 14
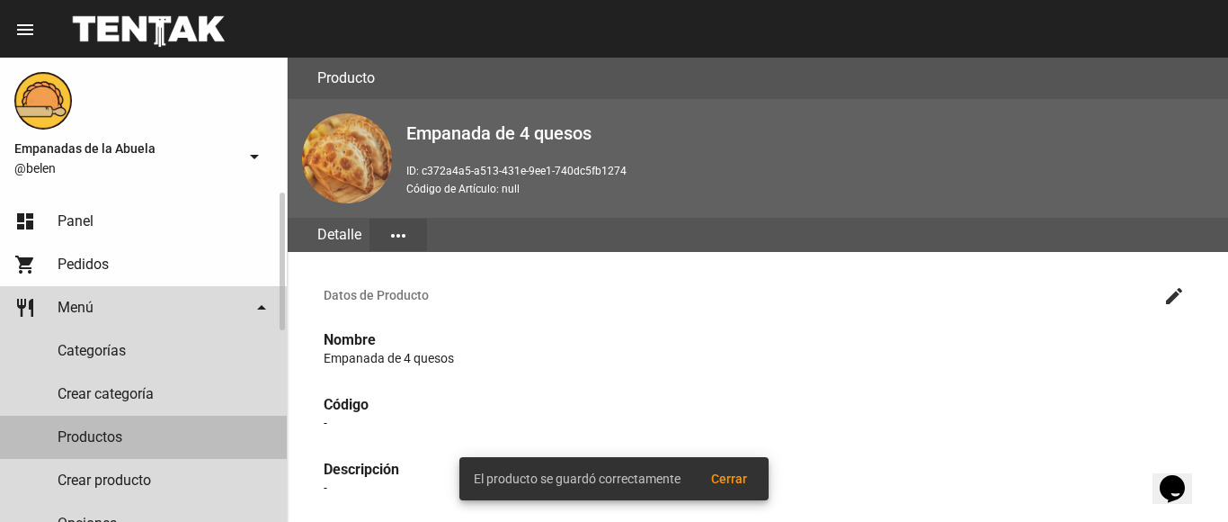
click at [179, 439] on link "Productos" at bounding box center [143, 436] width 287 height 43
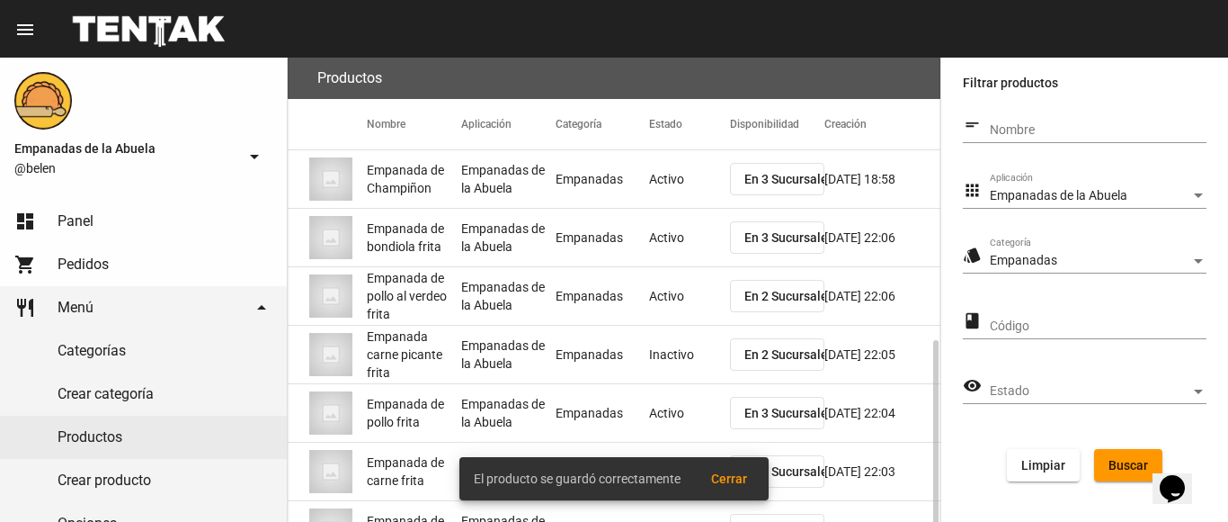
scroll to position [350, 0]
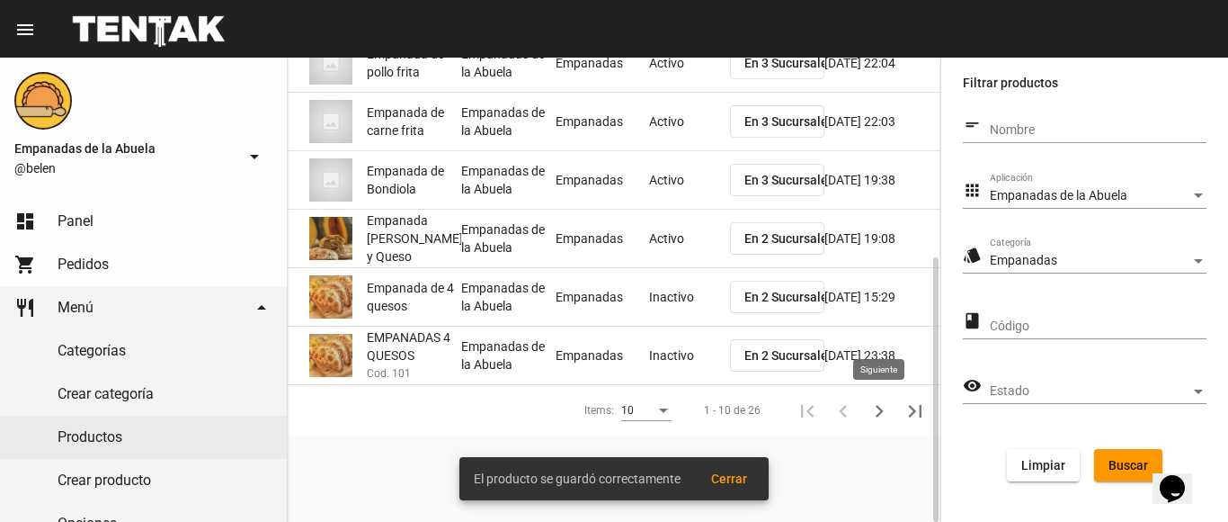
click at [880, 406] on icon "Siguiente" at bounding box center [879, 410] width 25 height 25
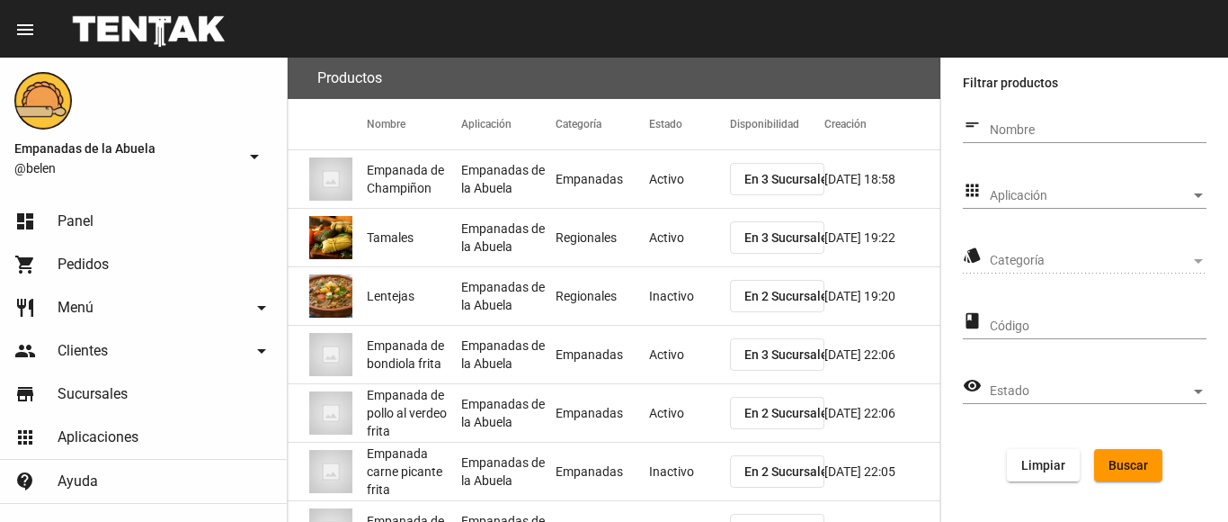
click at [1066, 192] on span "Aplicación" at bounding box center [1090, 196] width 201 height 14
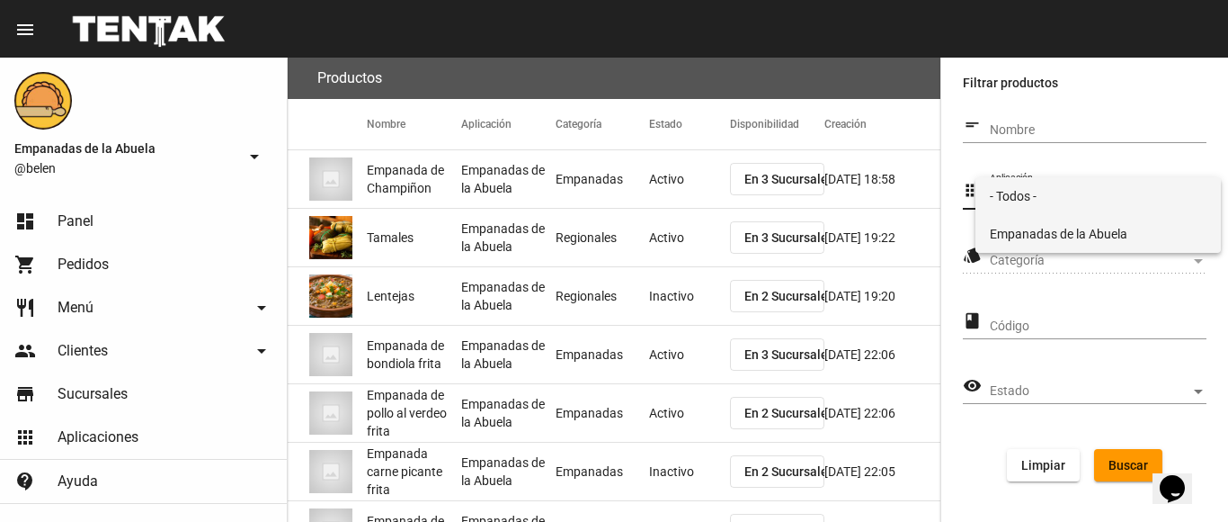
click at [1065, 221] on span "Empanadas de la Abuela" at bounding box center [1098, 234] width 217 height 38
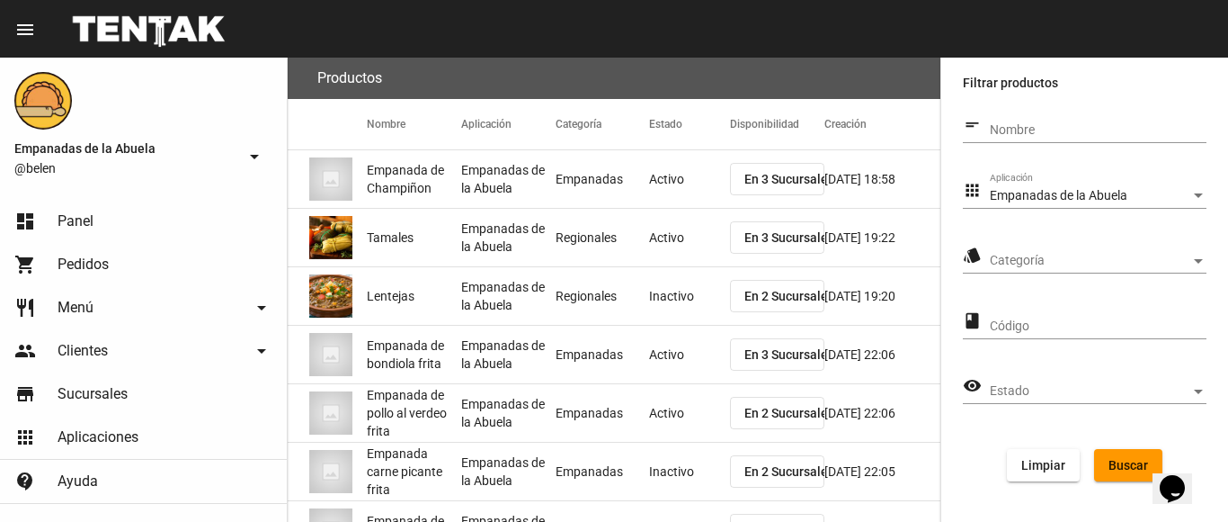
click at [1068, 240] on div "Categoría Categoría" at bounding box center [1098, 255] width 217 height 35
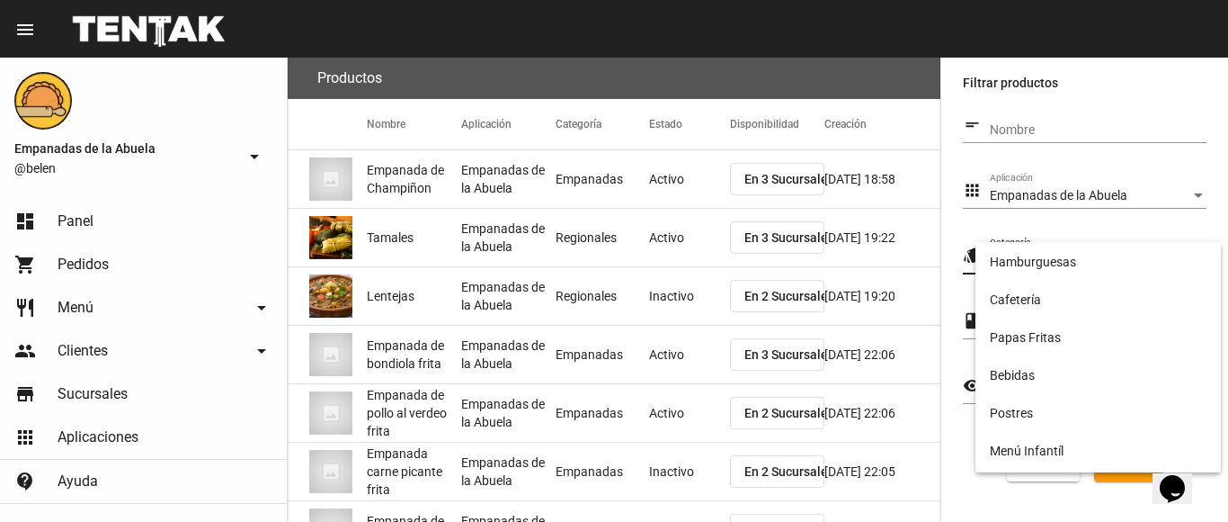
scroll to position [299, 0]
drag, startPoint x: 1035, startPoint y: 442, endPoint x: 1069, endPoint y: 444, distance: 34.2
click at [1040, 443] on span "Empanadas" at bounding box center [1098, 453] width 217 height 38
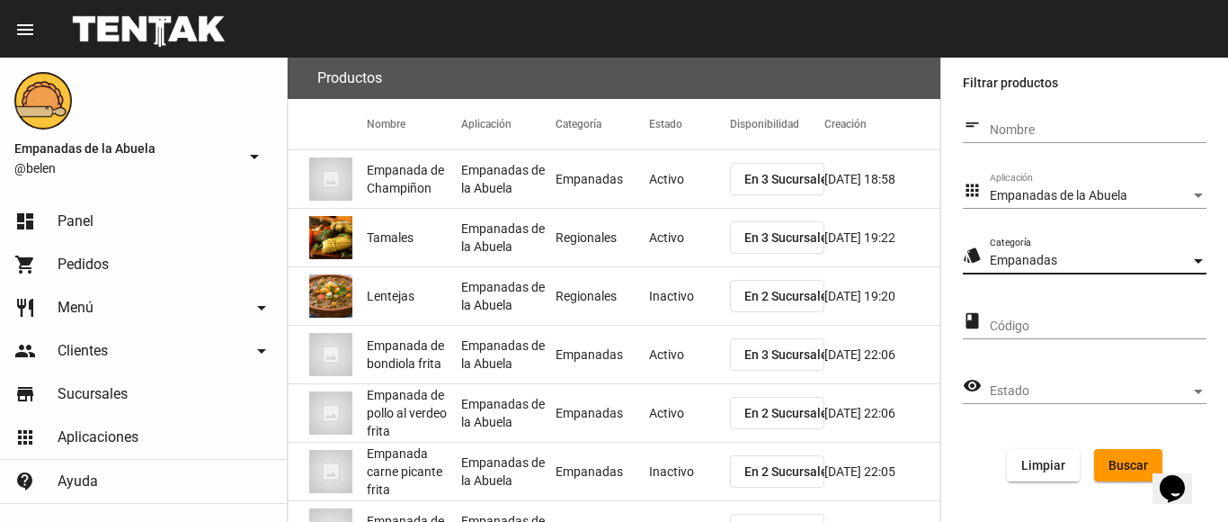
drag, startPoint x: 1107, startPoint y: 462, endPoint x: 1078, endPoint y: 442, distance: 35.4
click at [1108, 462] on button "Buscar" at bounding box center [1128, 465] width 68 height 32
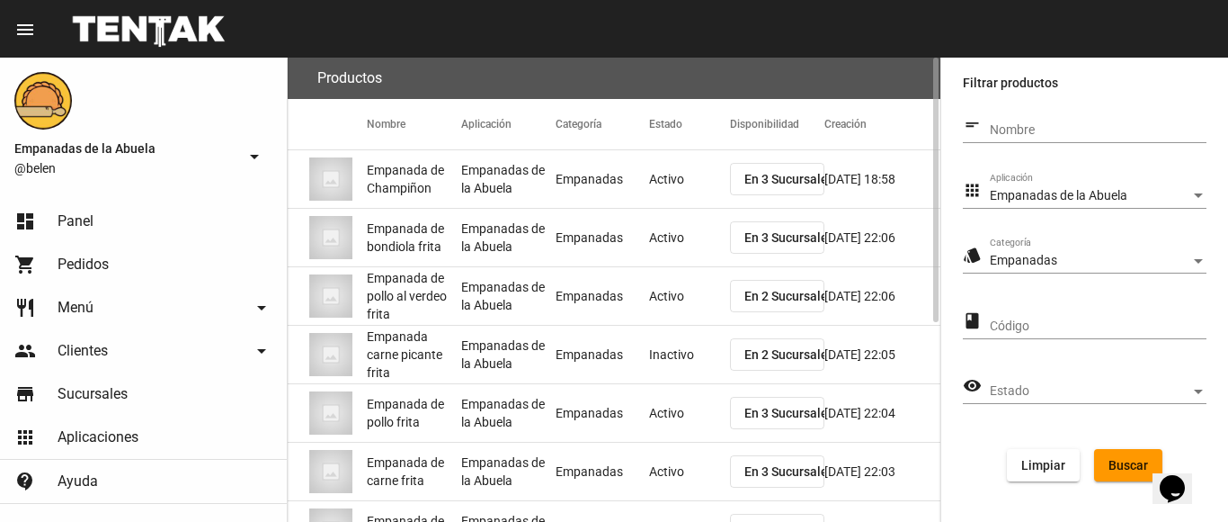
scroll to position [350, 0]
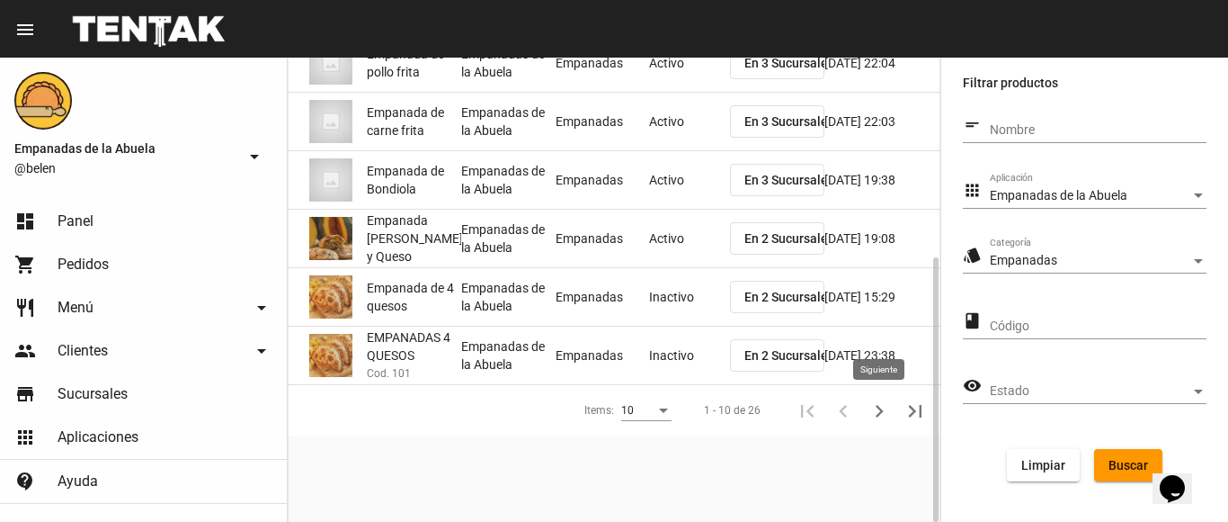
click at [865, 403] on button "Siguiente" at bounding box center [880, 410] width 36 height 36
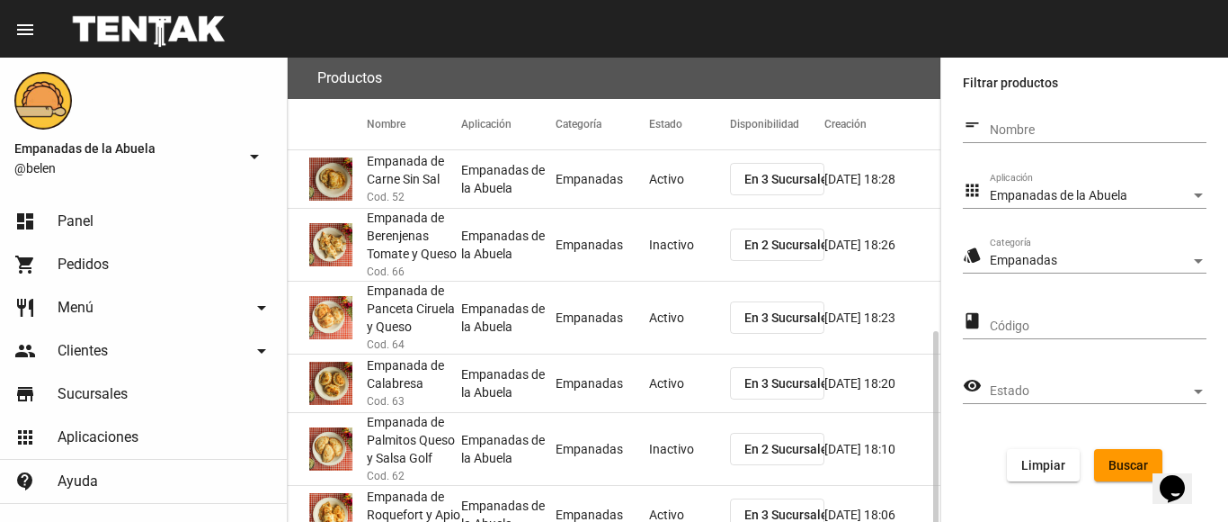
scroll to position [180, 0]
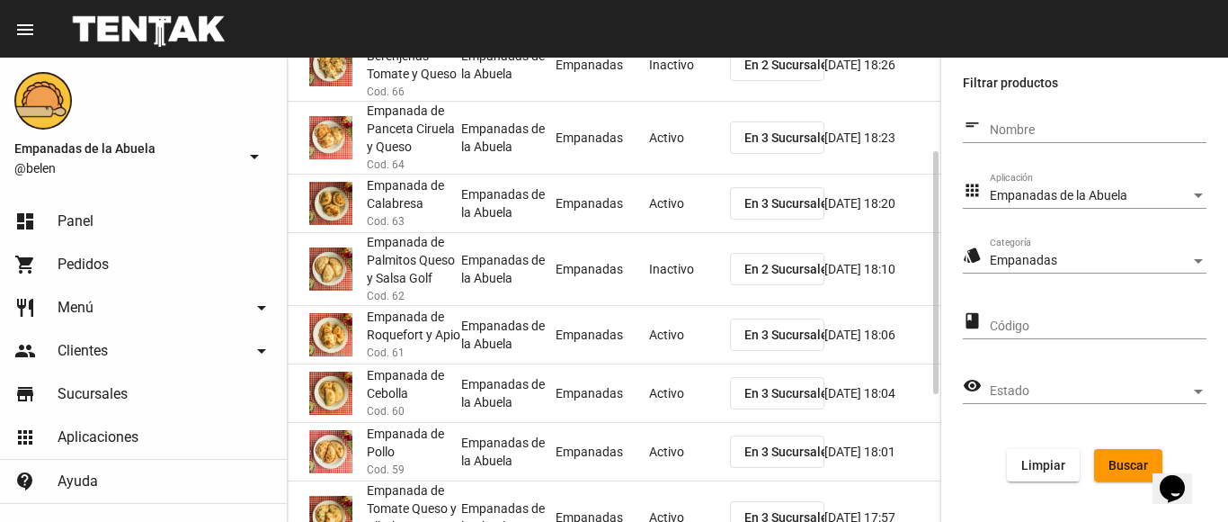
click at [773, 270] on span "En 2 Sucursales" at bounding box center [790, 269] width 90 height 14
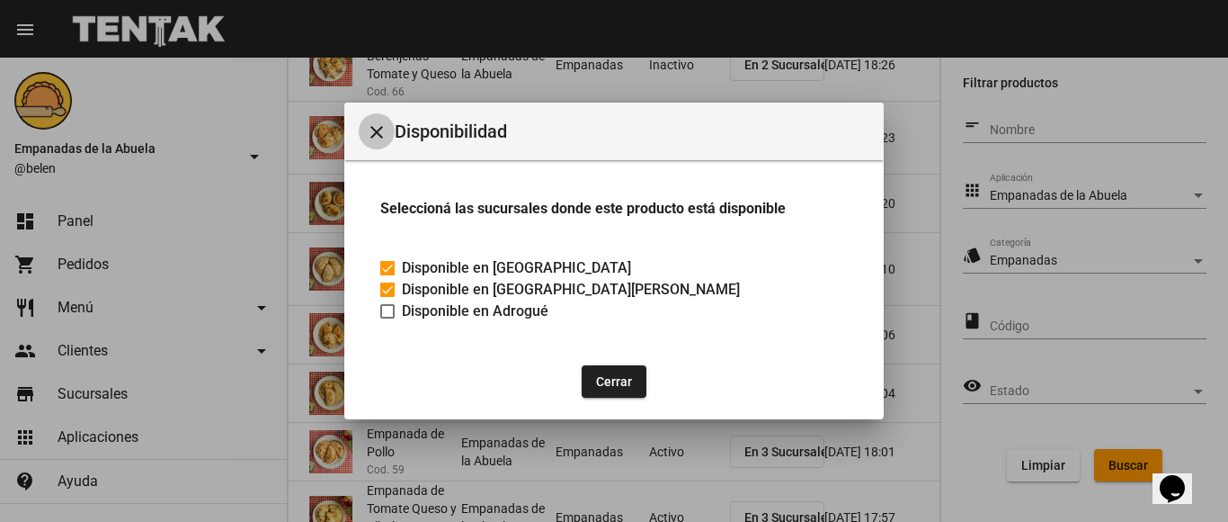
click at [378, 126] on mat-icon "close" at bounding box center [377, 132] width 22 height 22
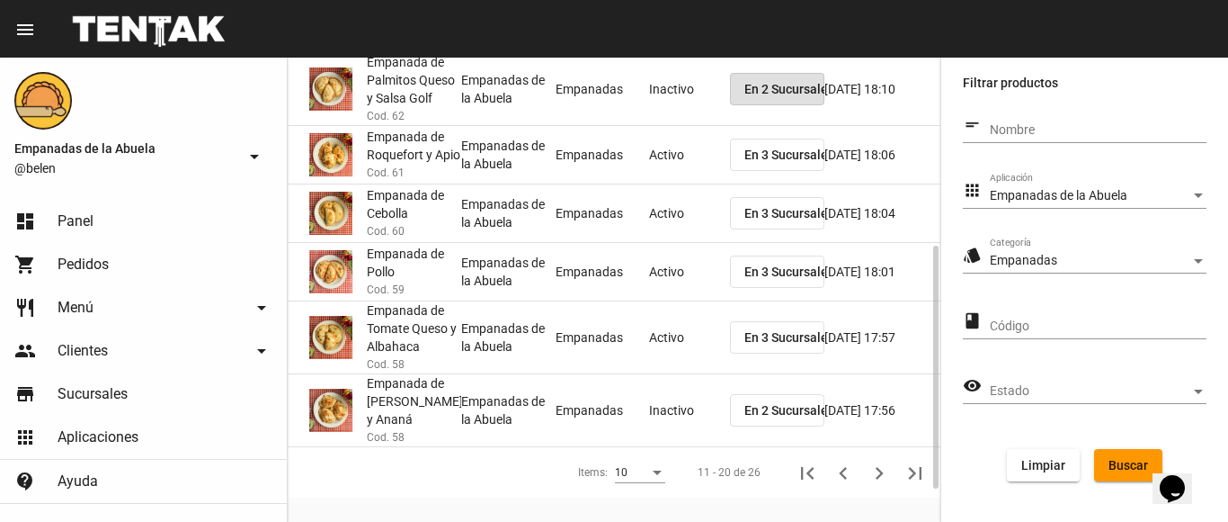
scroll to position [422, 0]
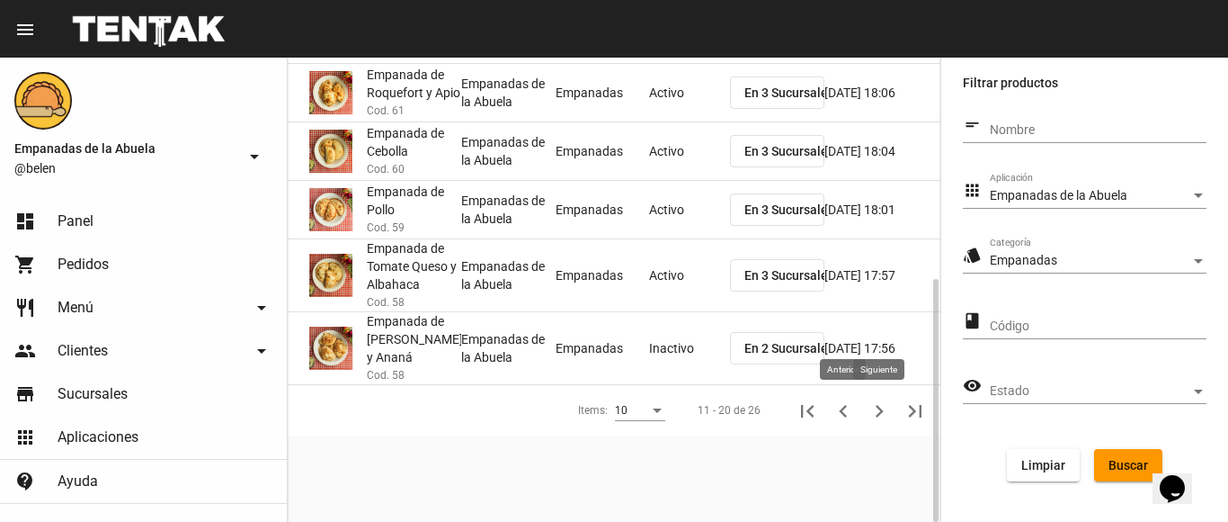
click at [875, 406] on icon "Siguiente" at bounding box center [879, 410] width 25 height 25
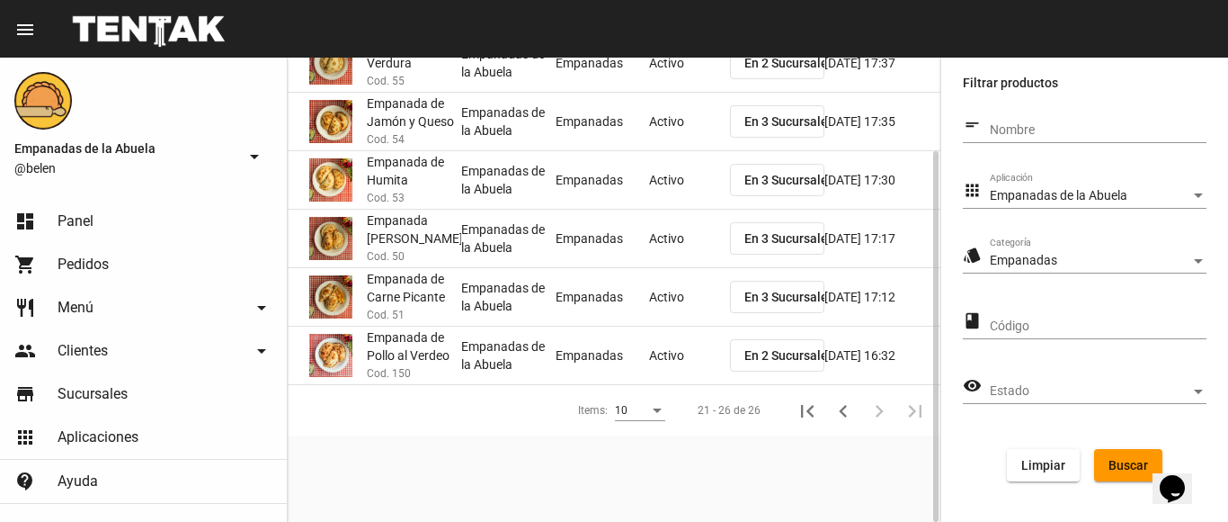
scroll to position [0, 0]
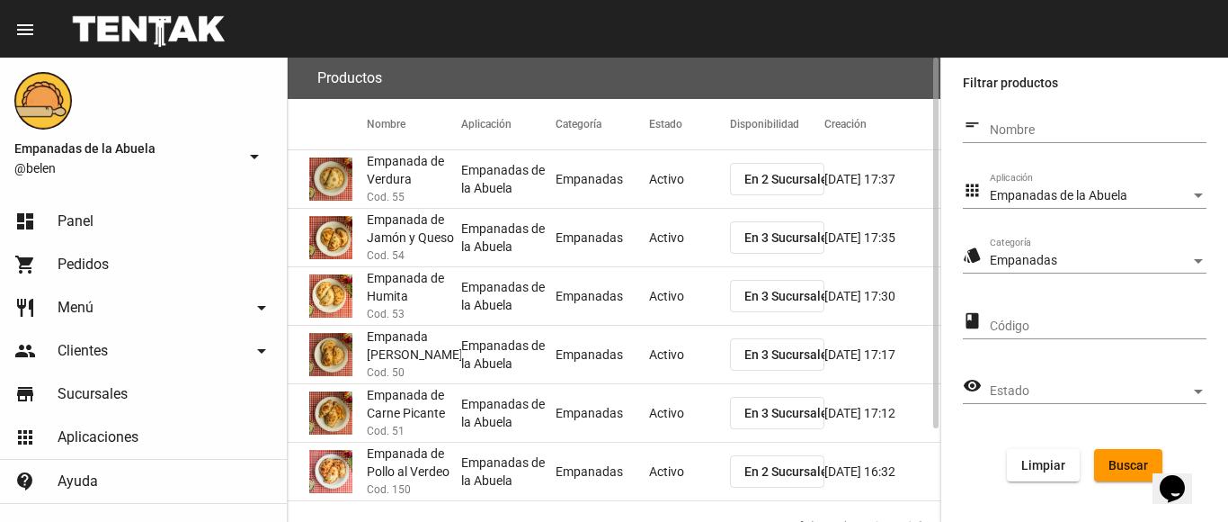
click at [790, 415] on span "En 3 Sucursales" at bounding box center [790, 413] width 90 height 14
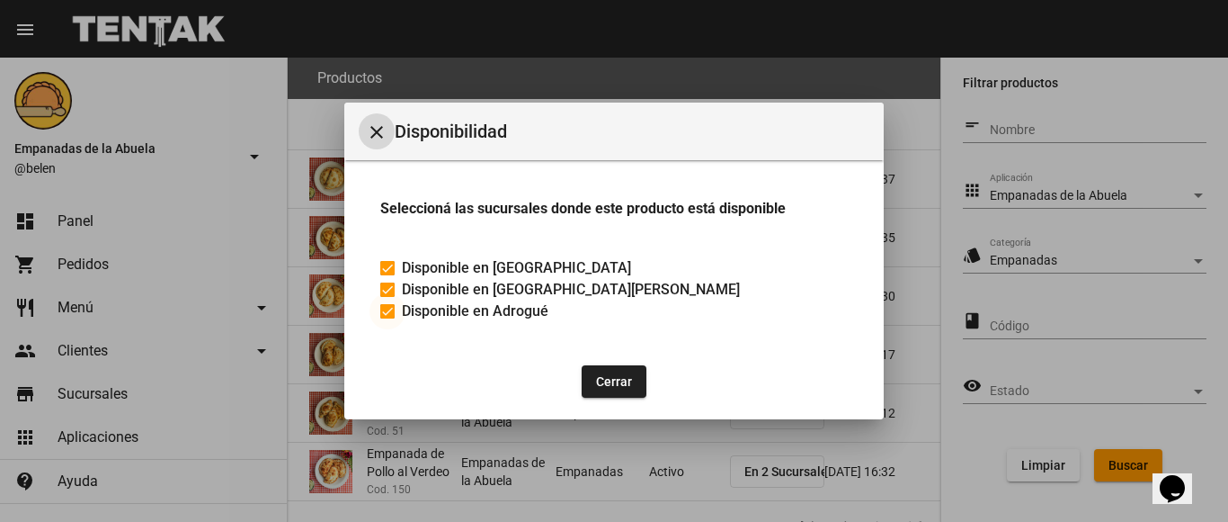
click at [393, 310] on div at bounding box center [387, 311] width 14 height 14
click at [388, 318] on input "Disponible en Adrogué" at bounding box center [387, 318] width 1 height 1
checkbox input "false"
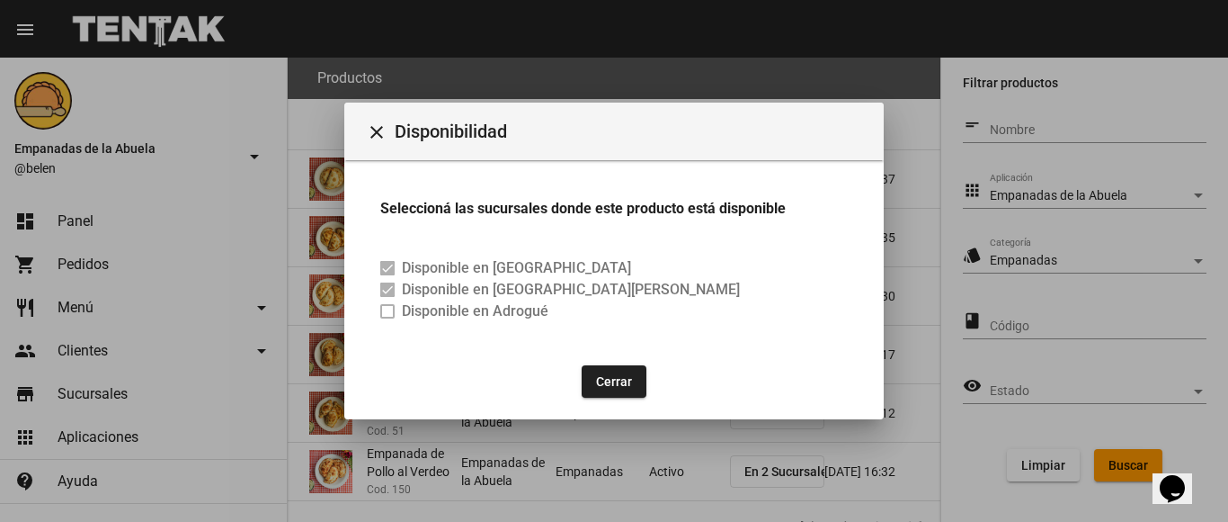
click at [606, 372] on button "Cerrar" at bounding box center [614, 381] width 65 height 32
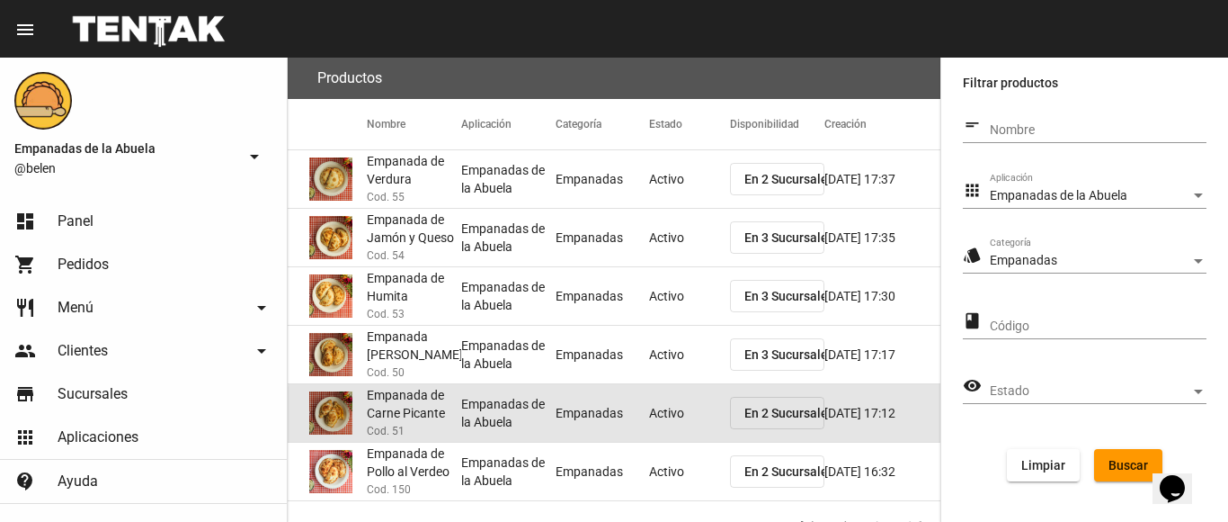
drag, startPoint x: 683, startPoint y: 415, endPoint x: 1040, endPoint y: 376, distance: 359.1
click at [682, 415] on mat-cell "Activo" at bounding box center [689, 413] width 81 height 58
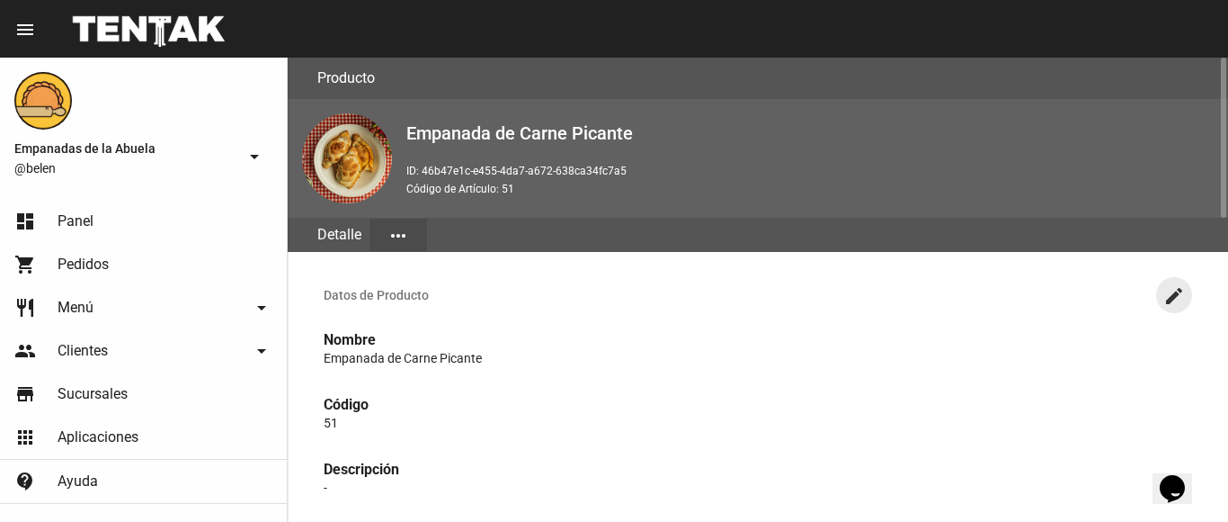
click at [1166, 291] on mat-icon "create" at bounding box center [1175, 296] width 22 height 22
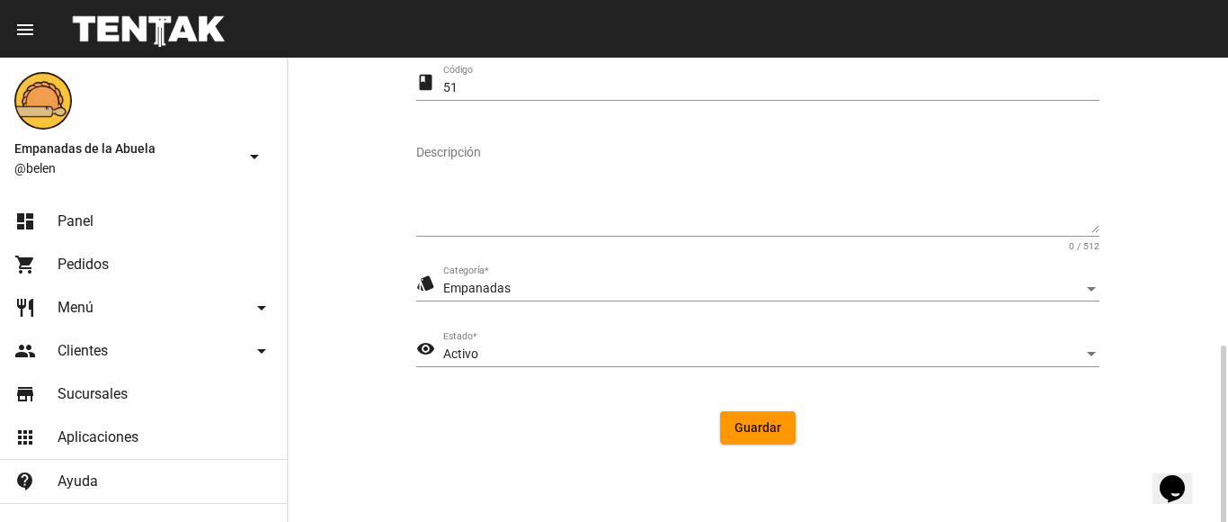
scroll to position [425, 0]
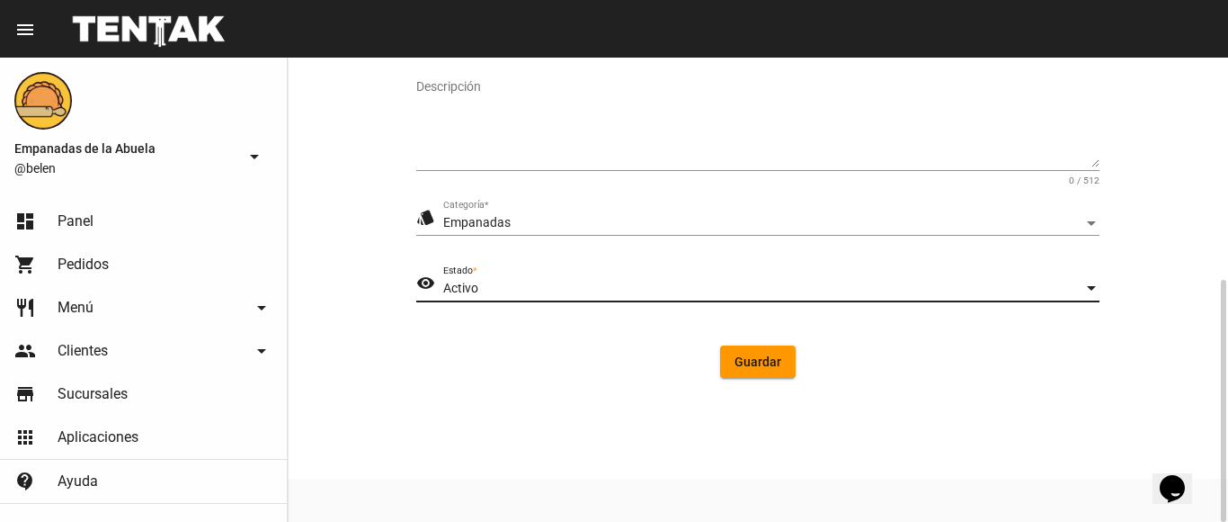
click at [609, 294] on div "Activo" at bounding box center [763, 288] width 640 height 14
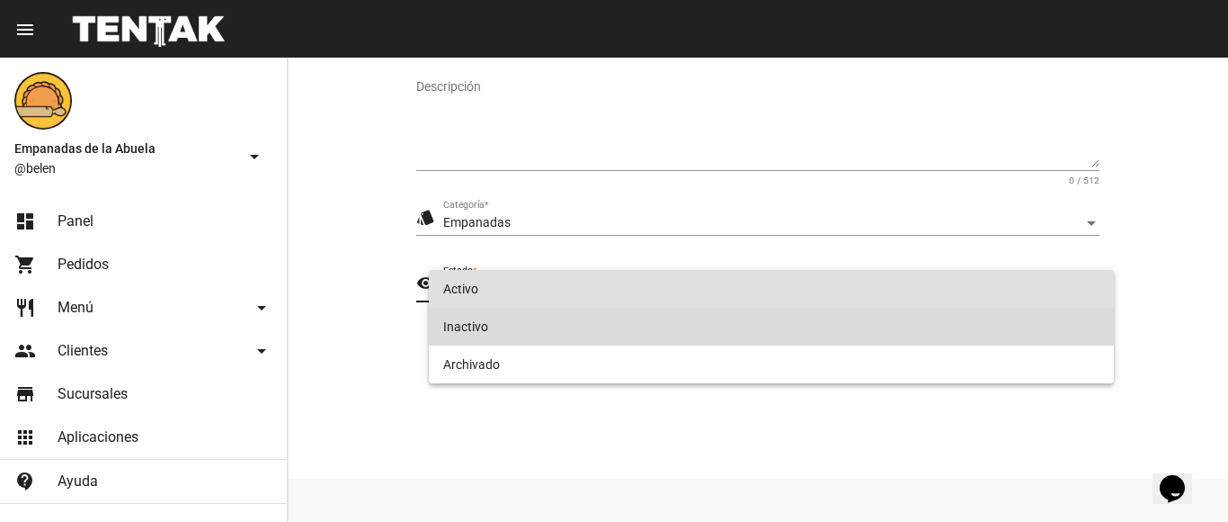
click at [607, 322] on span "Inactivo" at bounding box center [771, 327] width 657 height 38
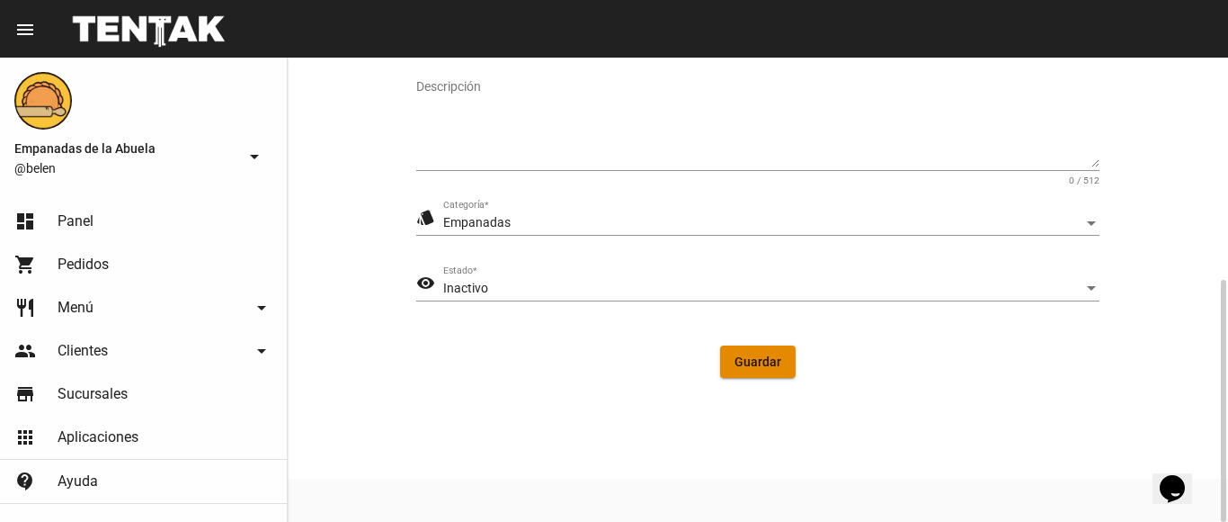
click at [745, 357] on span "Guardar" at bounding box center [758, 361] width 47 height 14
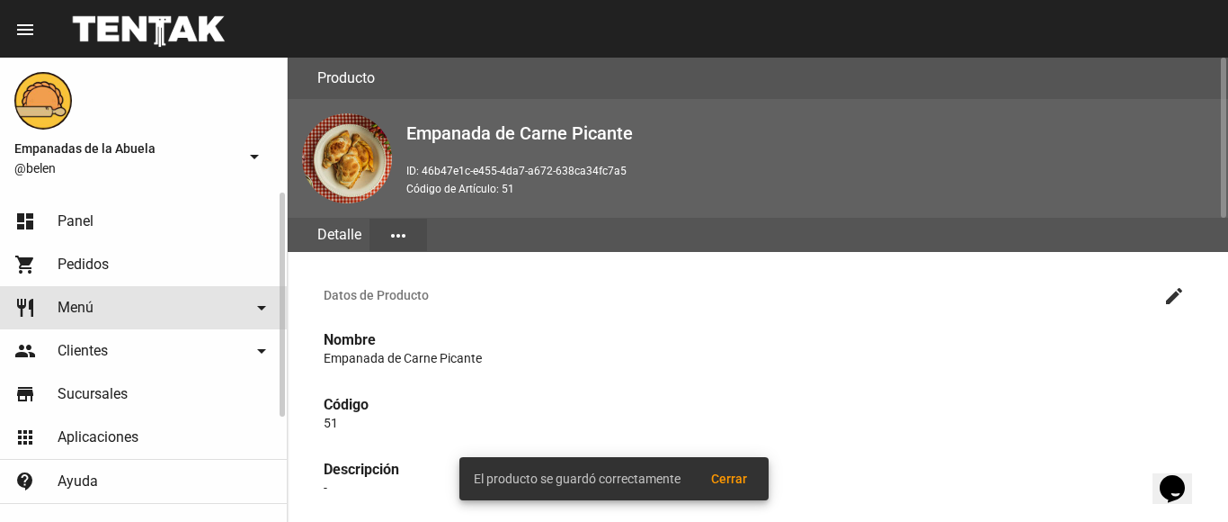
click at [101, 298] on link "restaurant Menú arrow_drop_down" at bounding box center [143, 307] width 287 height 43
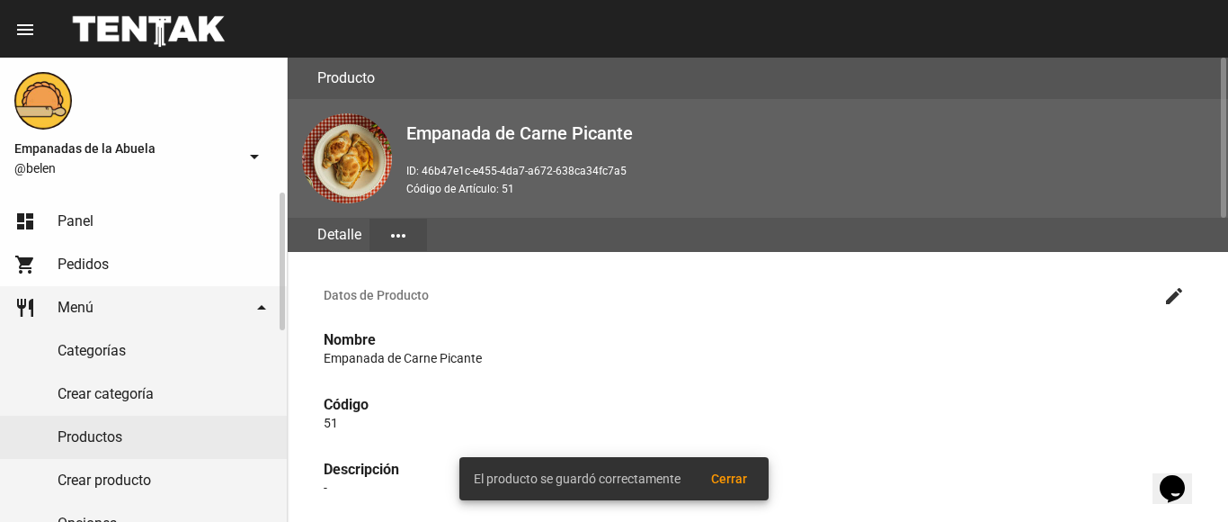
click at [114, 210] on link "dashboard Panel" at bounding box center [143, 221] width 287 height 43
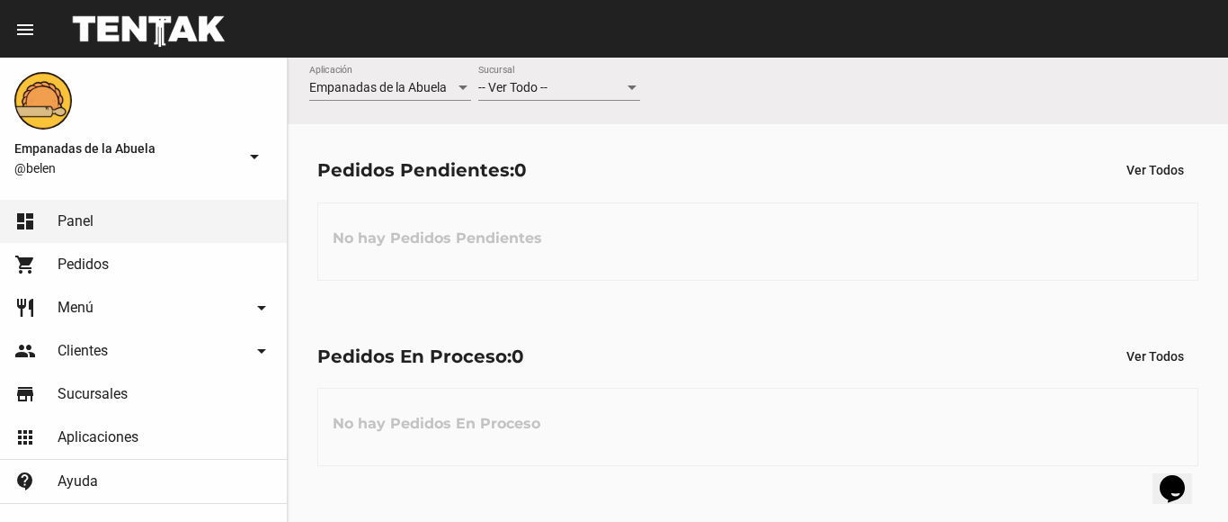
click at [592, 79] on div "-- Ver Todo -- Sucursal" at bounding box center [559, 83] width 162 height 35
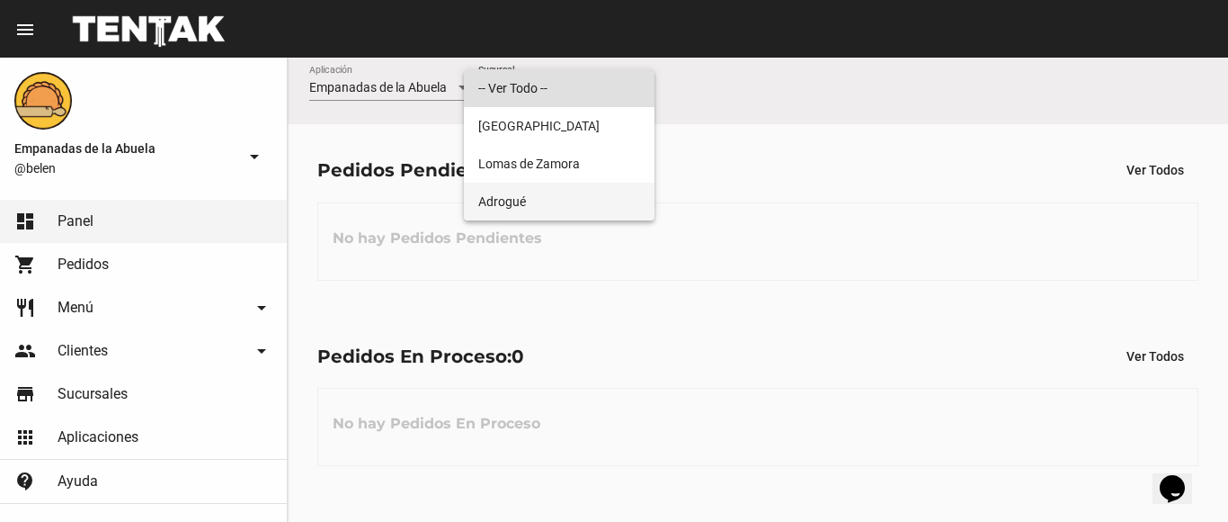
click at [541, 206] on span "Adrogué" at bounding box center [559, 202] width 162 height 38
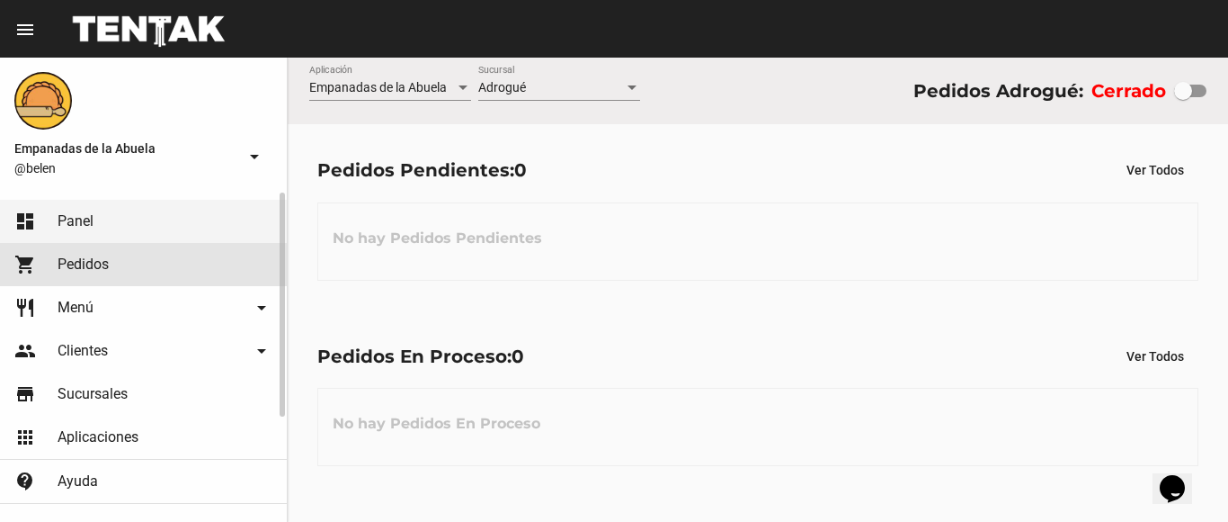
click at [101, 273] on link "shopping_cart Pedidos" at bounding box center [143, 264] width 287 height 43
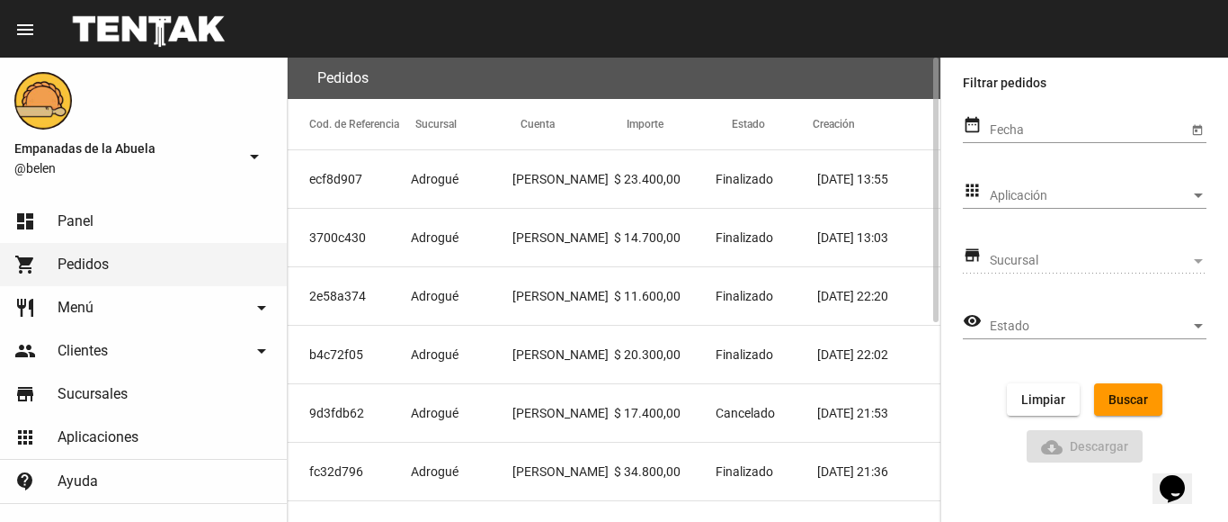
click at [730, 184] on span "Finalizado" at bounding box center [745, 179] width 58 height 18
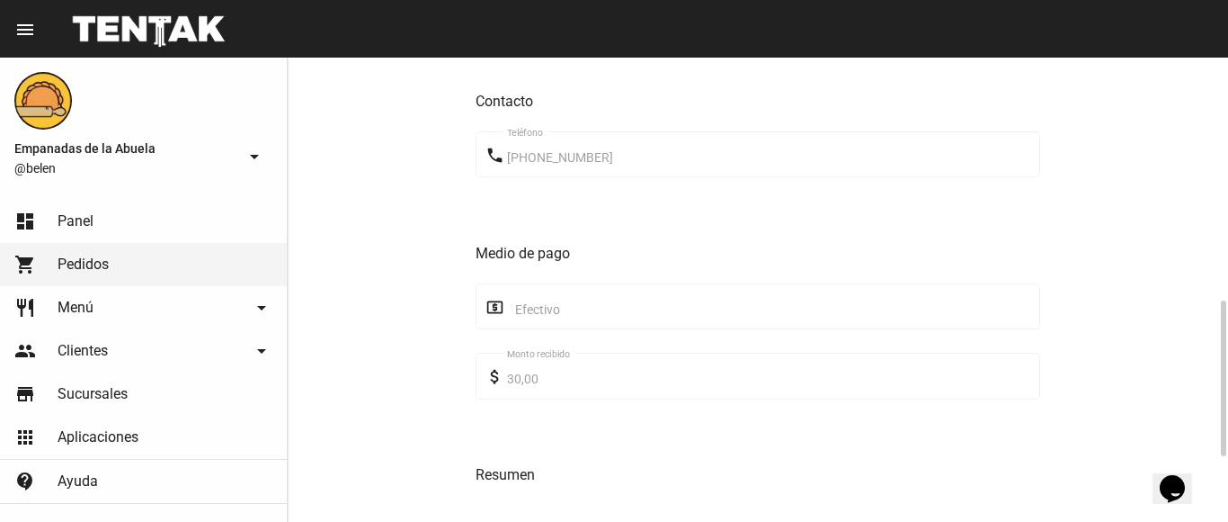
scroll to position [913, 0]
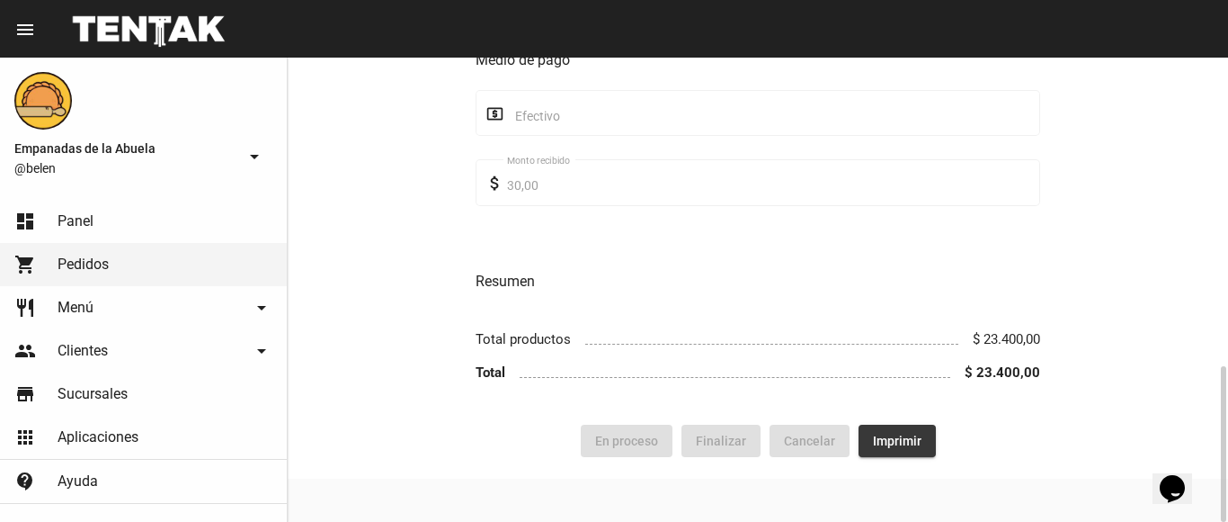
click at [892, 433] on span "Imprimir" at bounding box center [897, 440] width 49 height 14
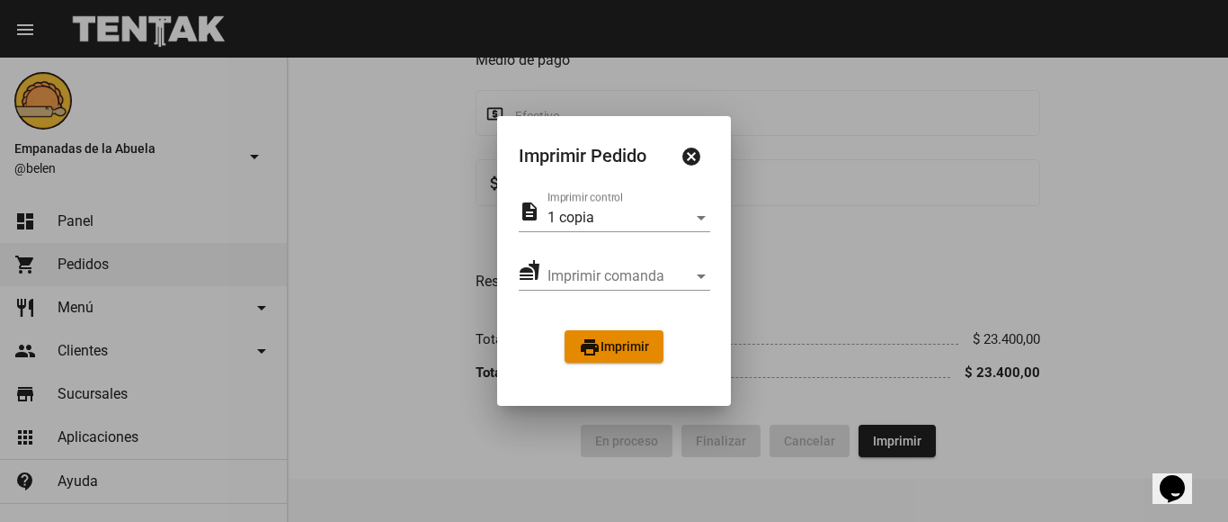
click at [610, 353] on span "print Imprimir" at bounding box center [614, 346] width 70 height 14
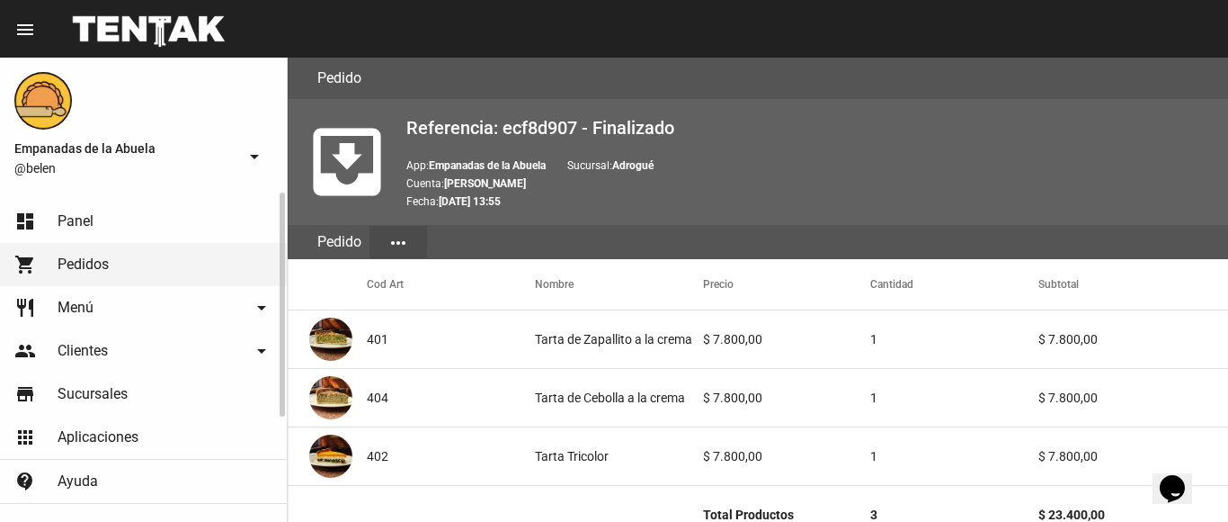
click at [69, 221] on span "Panel" at bounding box center [76, 221] width 36 height 18
